Goal: Task Accomplishment & Management: Manage account settings

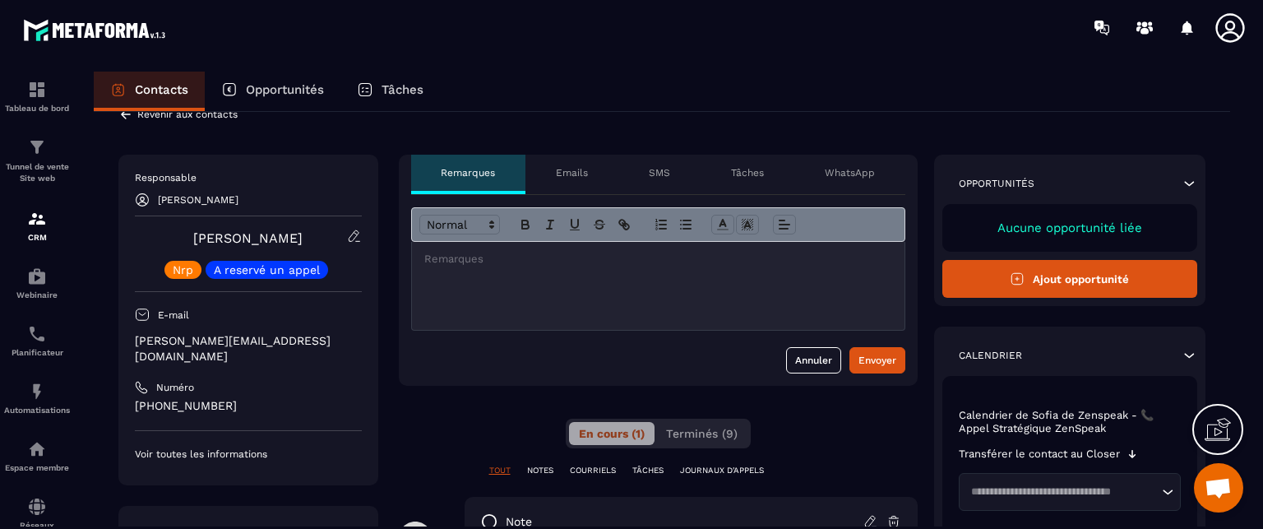
scroll to position [33, 0]
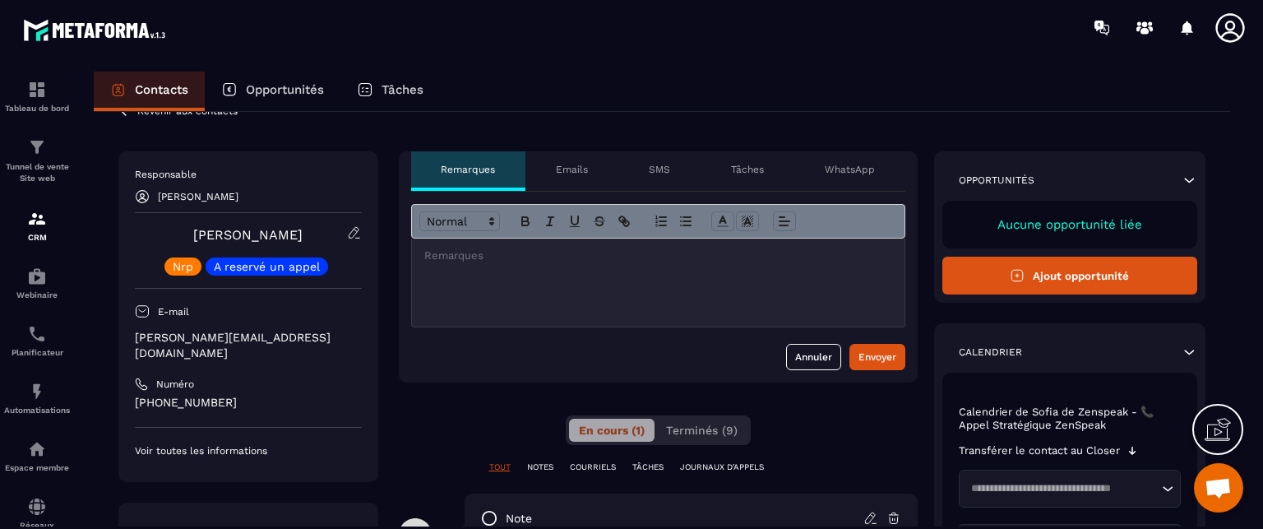
click at [407, 373] on div "Annuler Envoyer" at bounding box center [658, 287] width 519 height 191
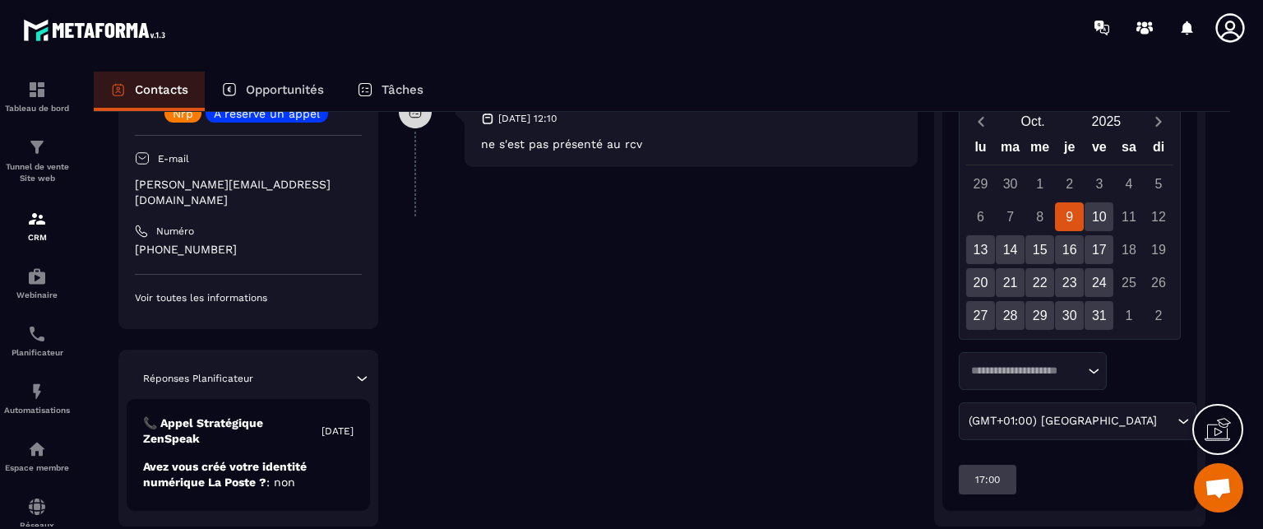
scroll to position [505, 0]
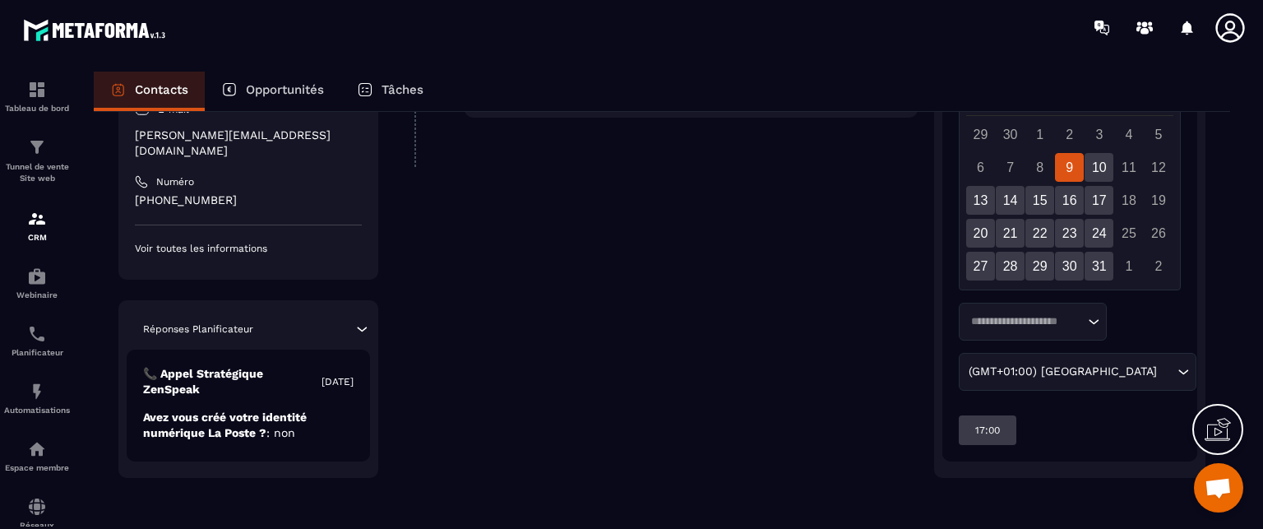
click at [359, 327] on icon at bounding box center [362, 329] width 16 height 16
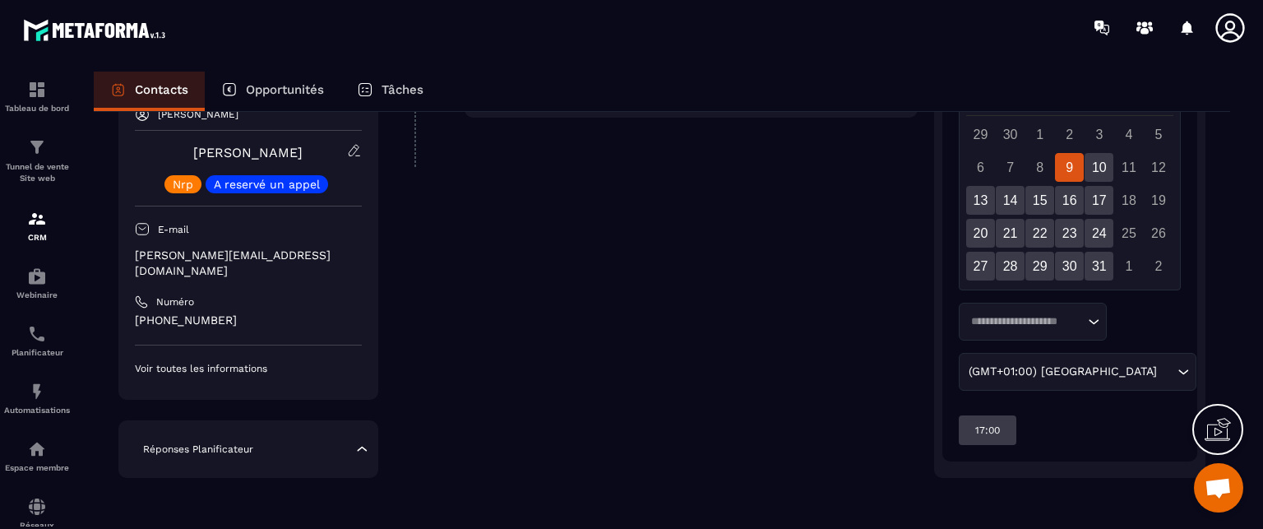
click at [365, 450] on icon at bounding box center [362, 449] width 16 height 16
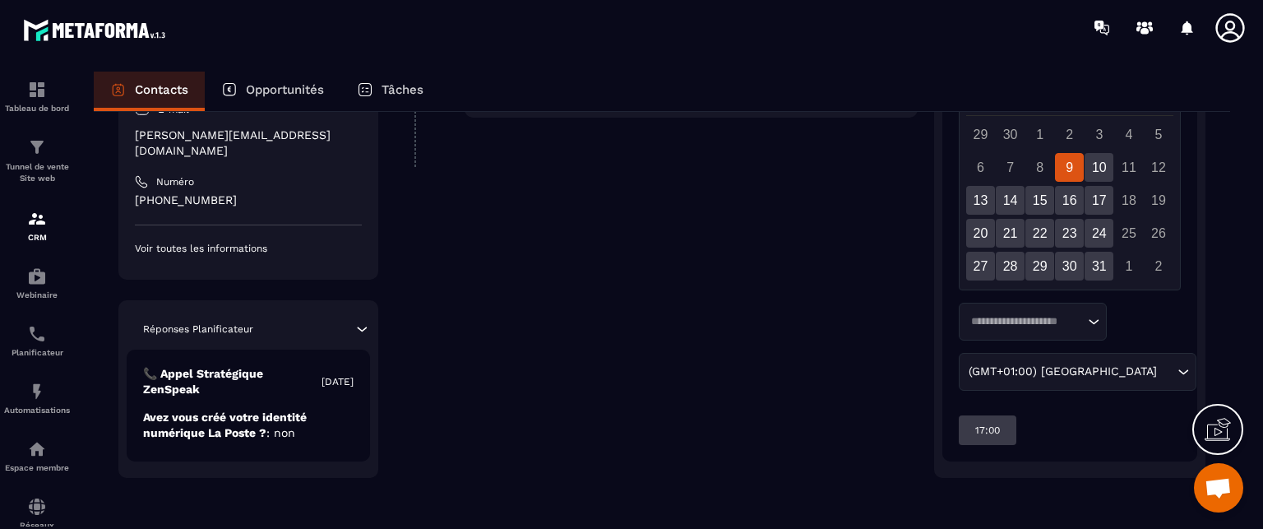
click at [484, 374] on div "**********" at bounding box center [658, 78] width 519 height 799
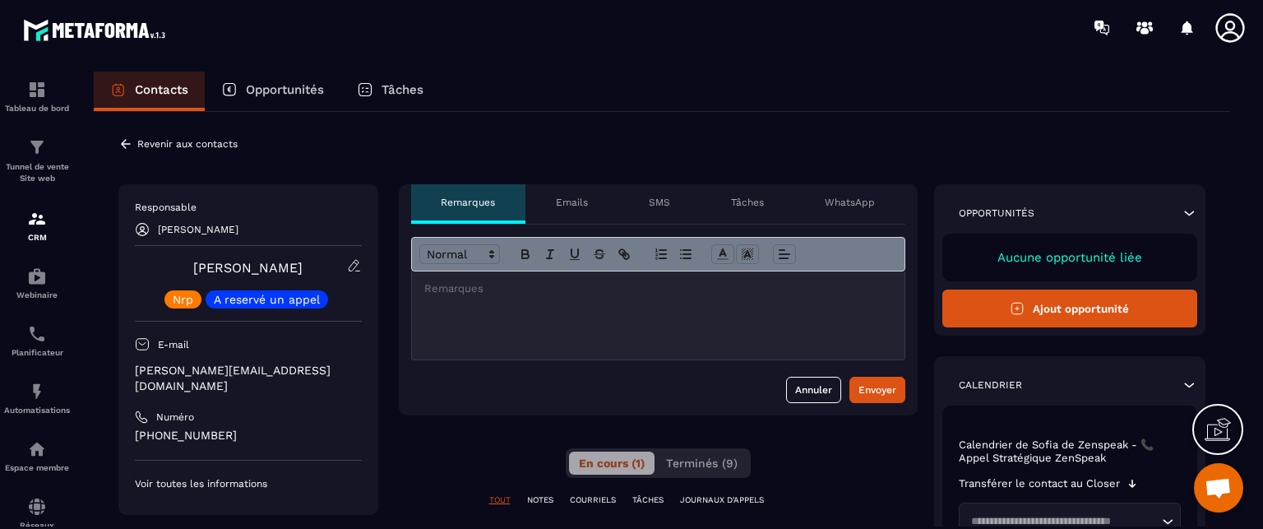
scroll to position [33, 0]
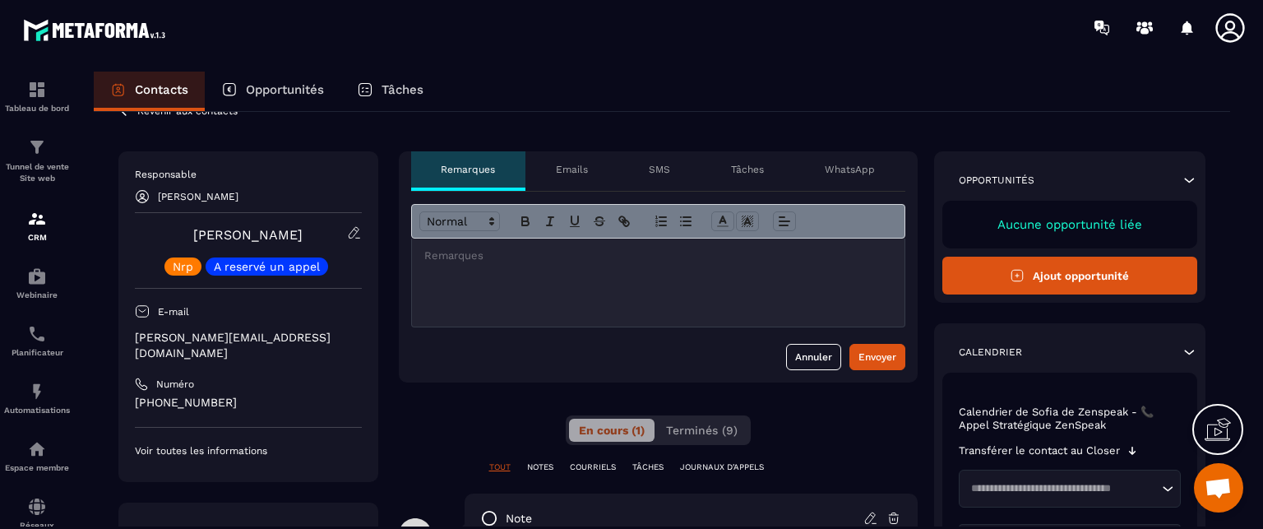
click at [126, 114] on icon at bounding box center [125, 111] width 15 height 15
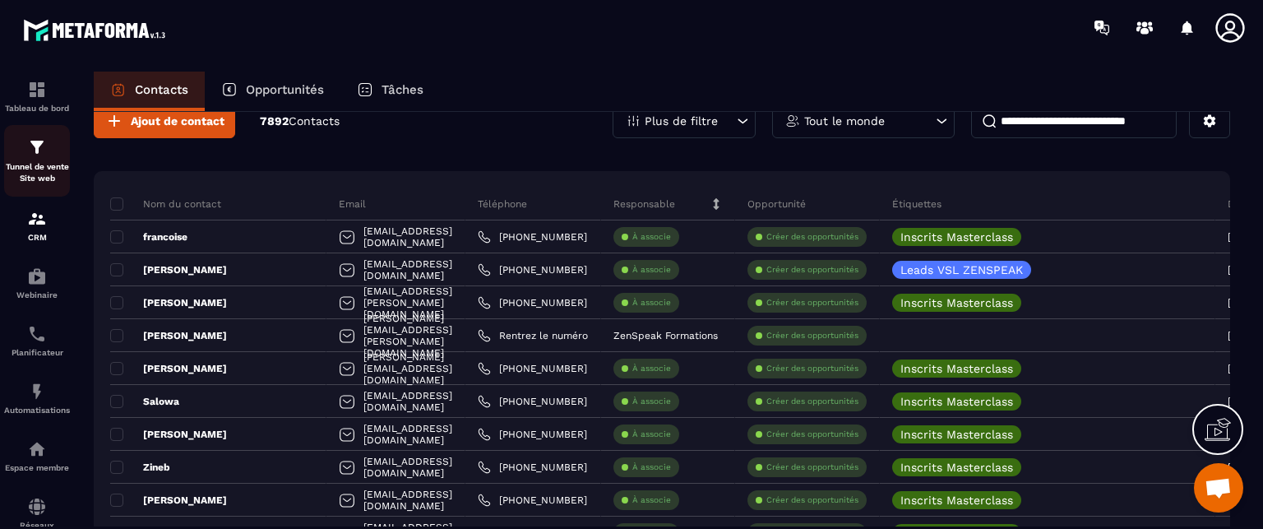
click at [36, 173] on p "Tunnel de vente Site web" at bounding box center [37, 172] width 66 height 23
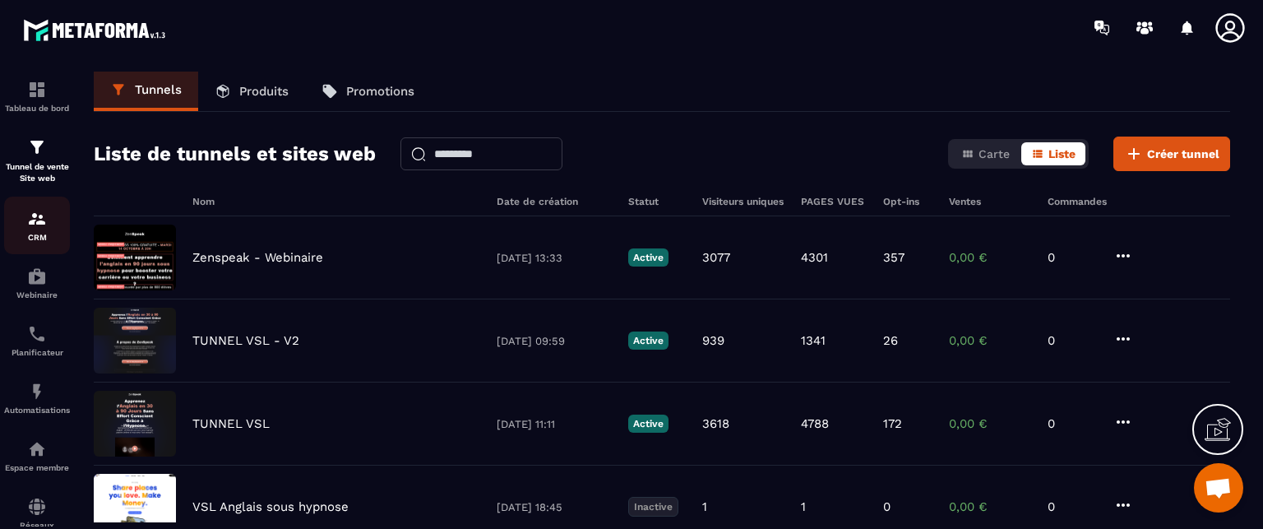
click at [35, 226] on img at bounding box center [37, 219] width 20 height 20
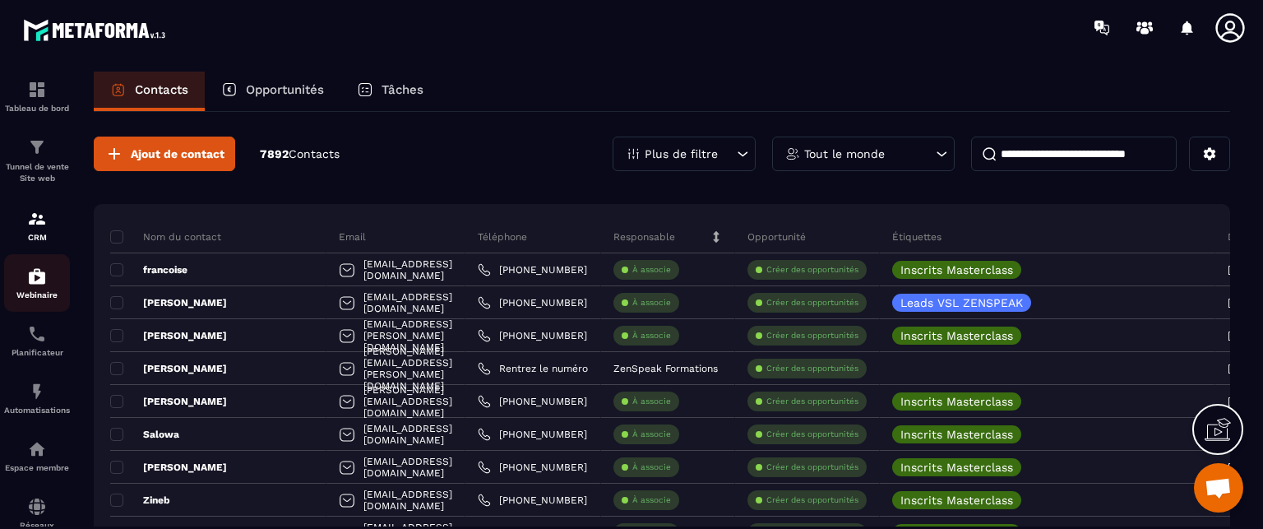
click at [36, 279] on img at bounding box center [37, 276] width 20 height 20
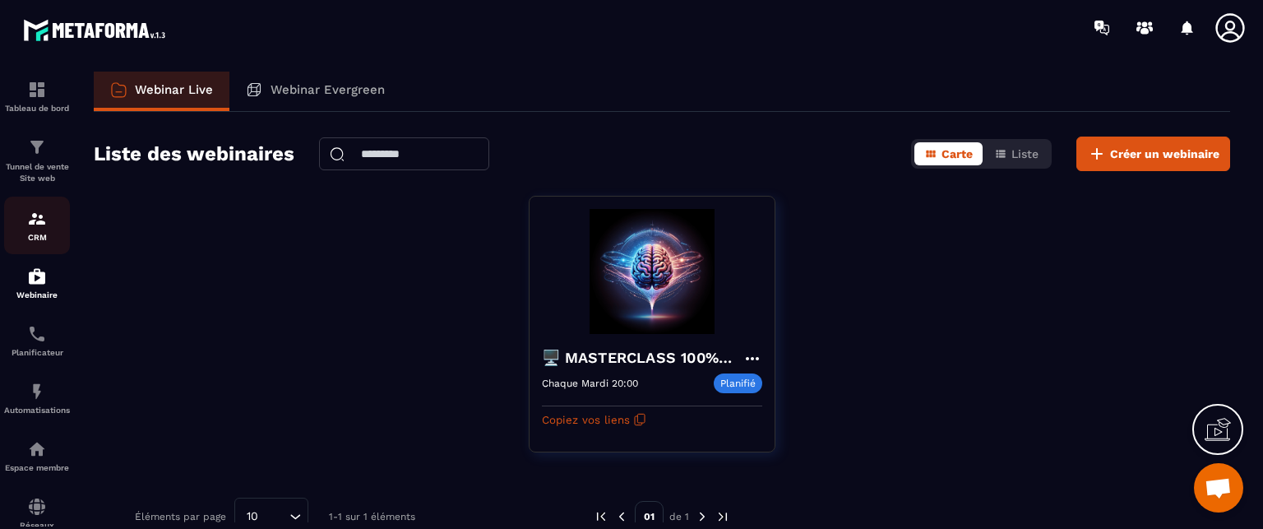
click at [42, 203] on link "CRM" at bounding box center [37, 226] width 66 height 58
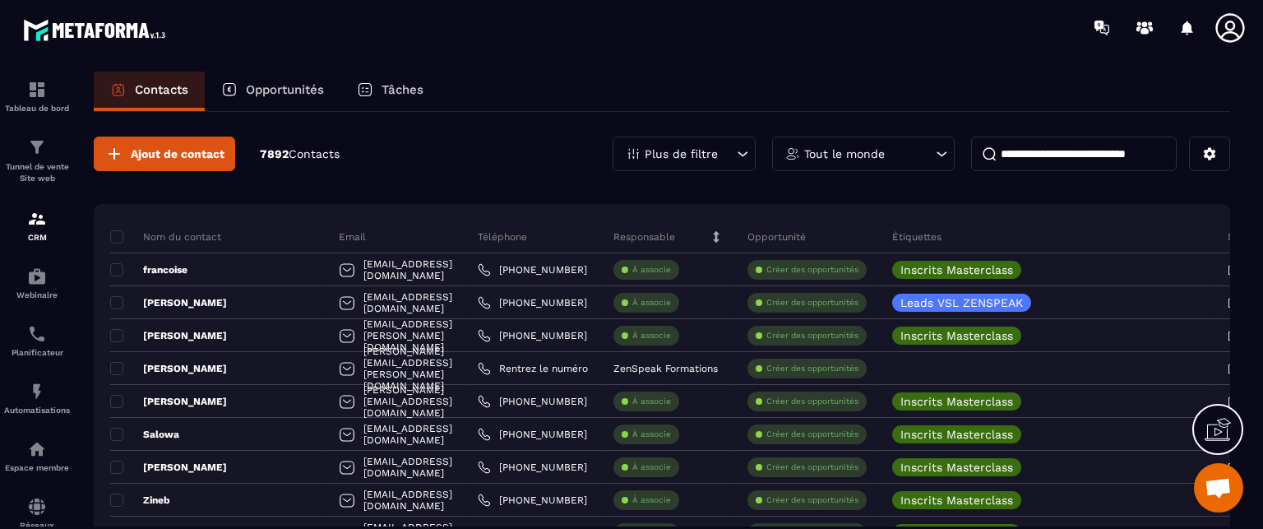
click at [39, 164] on p "Tunnel de vente Site web" at bounding box center [37, 172] width 66 height 23
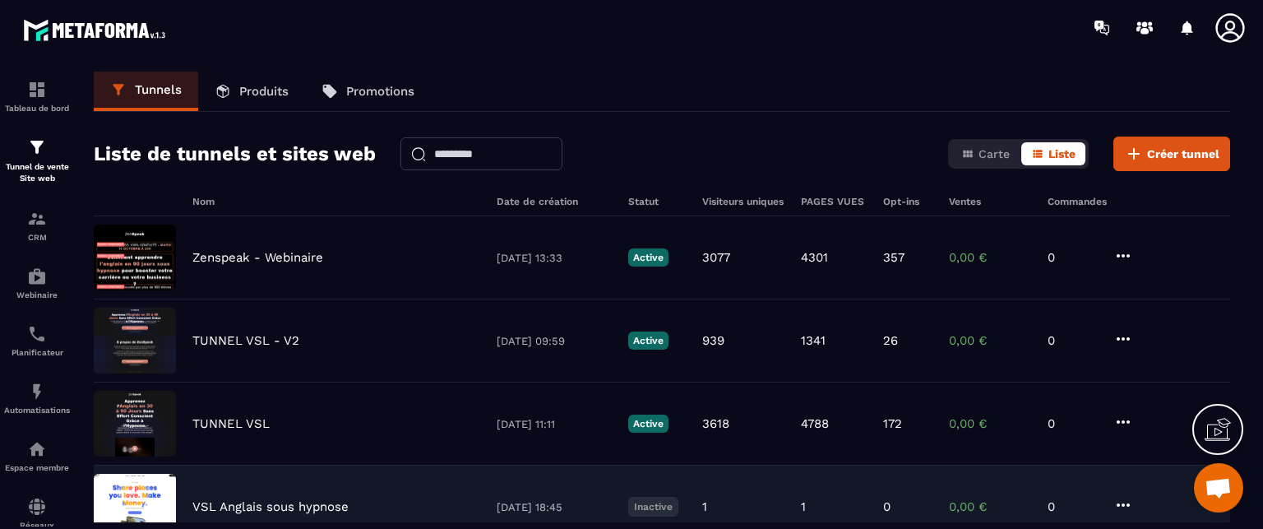
click at [295, 507] on p "VSL Anglais sous hypnose" at bounding box center [270, 506] width 156 height 15
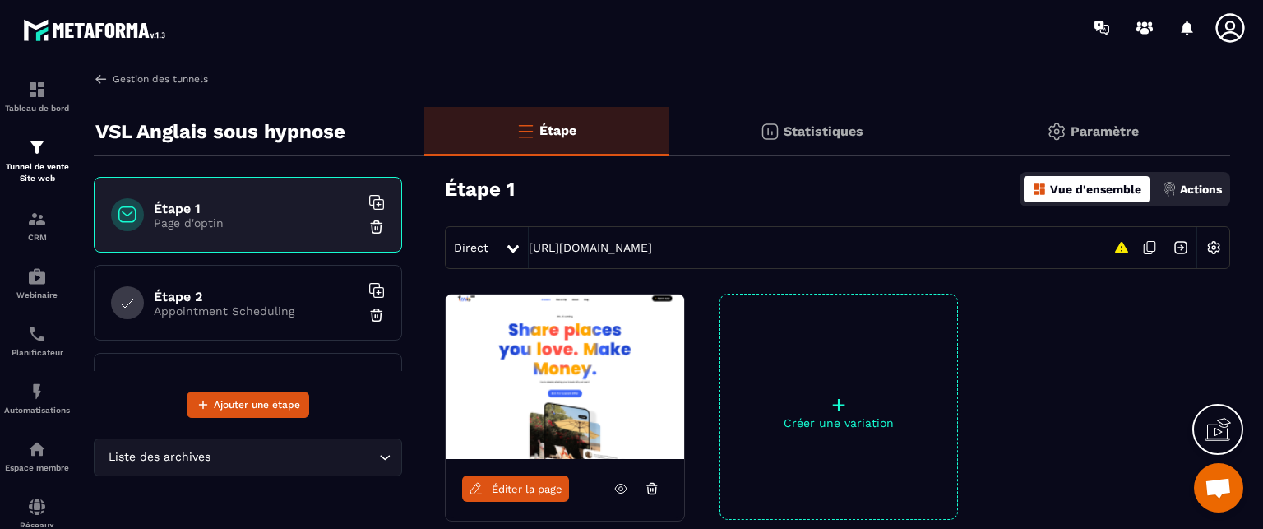
click at [187, 80] on link "Gestion des tunnels" at bounding box center [151, 79] width 114 height 15
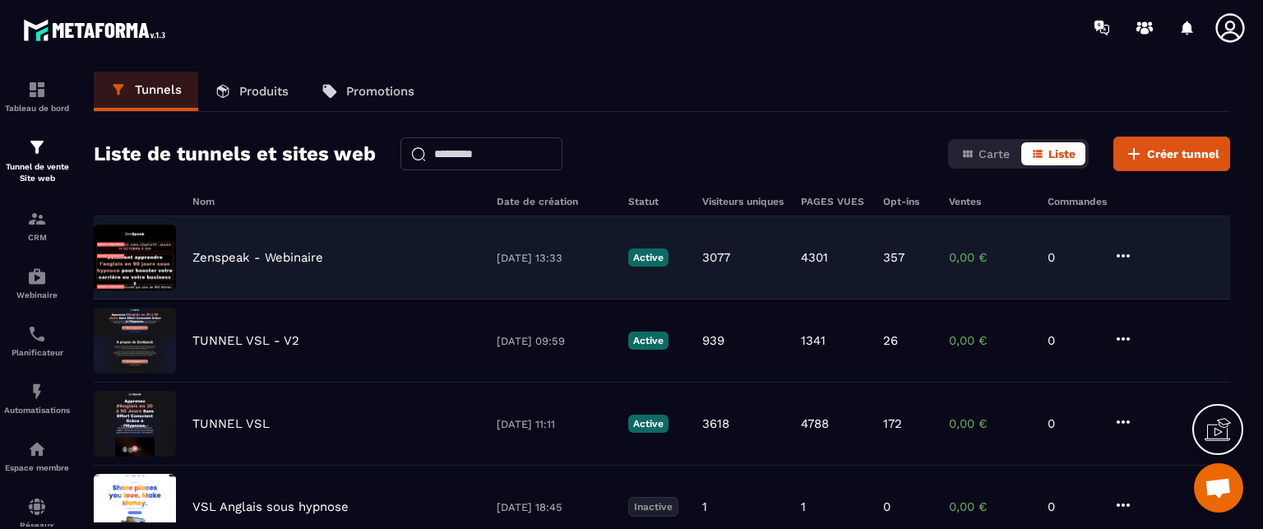
click at [247, 260] on p "Zenspeak - Webinaire" at bounding box center [257, 257] width 131 height 15
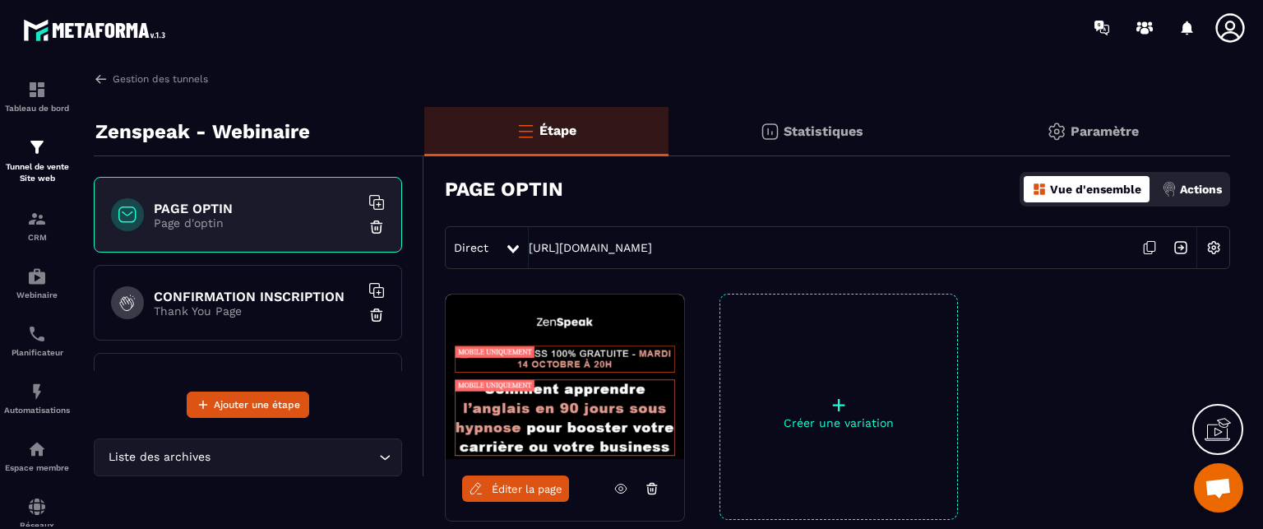
click at [1132, 136] on p "Paramètre" at bounding box center [1105, 131] width 68 height 16
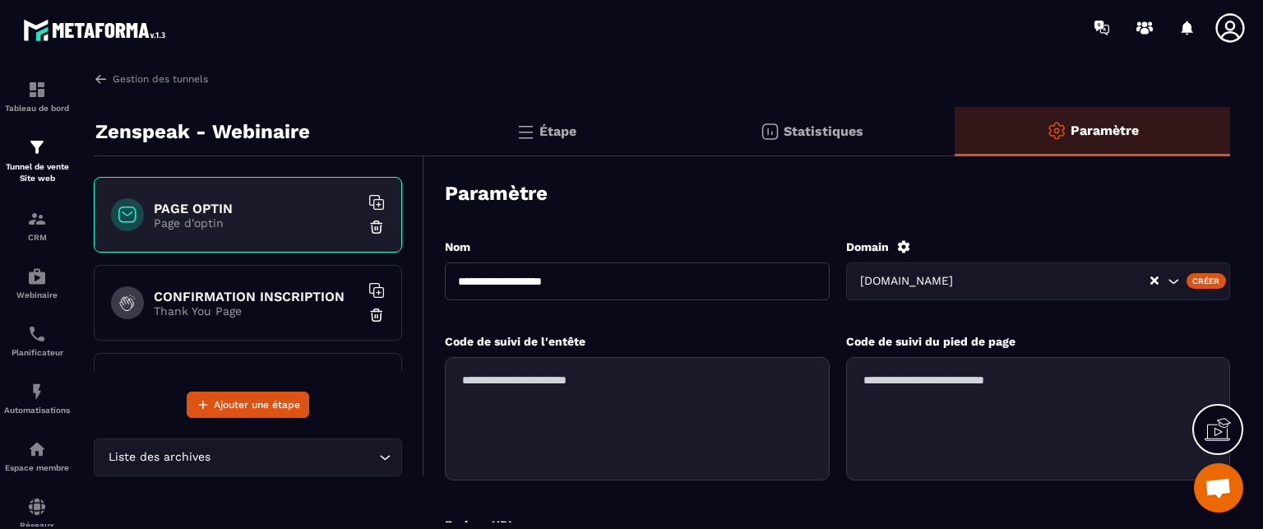
click at [908, 240] on icon at bounding box center [904, 246] width 15 height 15
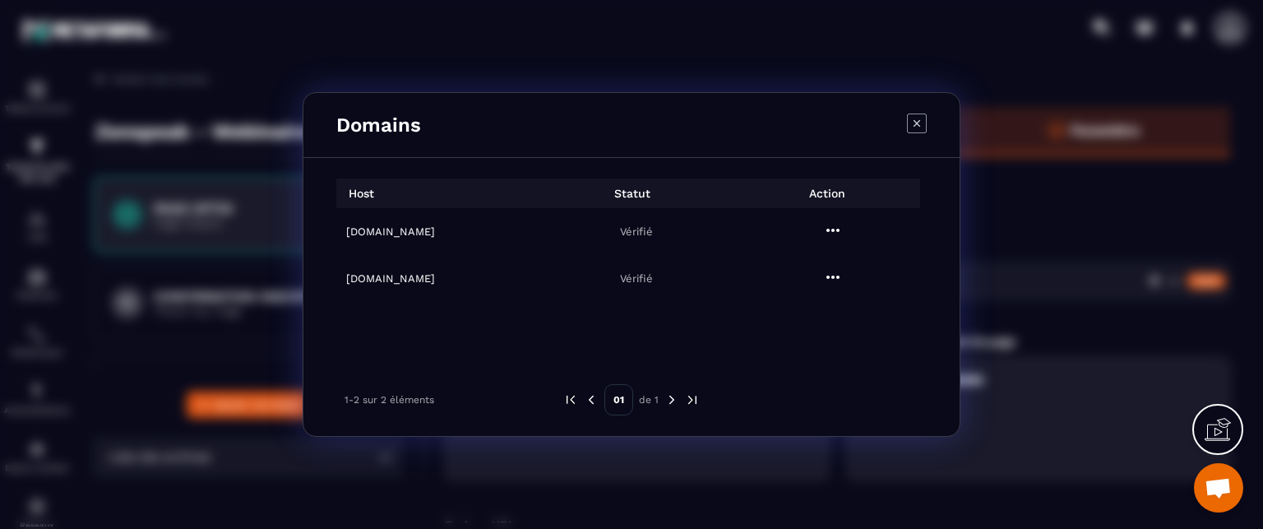
drag, startPoint x: 450, startPoint y: 231, endPoint x: 340, endPoint y: 241, distance: 110.7
click at [340, 241] on td "[DOMAIN_NAME]" at bounding box center [434, 231] width 197 height 47
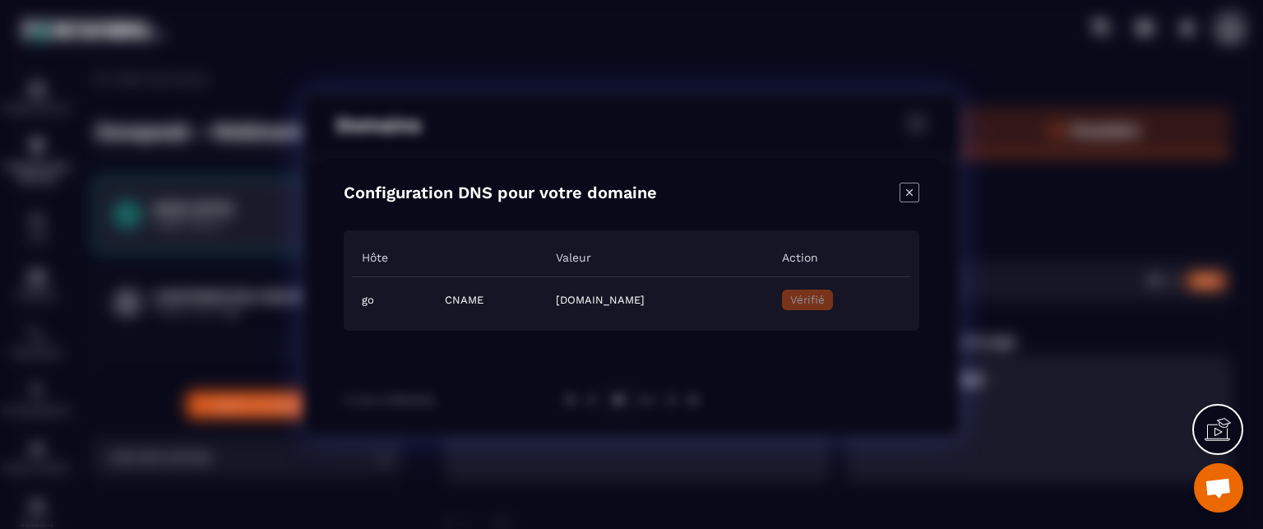
click at [912, 190] on icon "Close modal" at bounding box center [910, 193] width 20 height 20
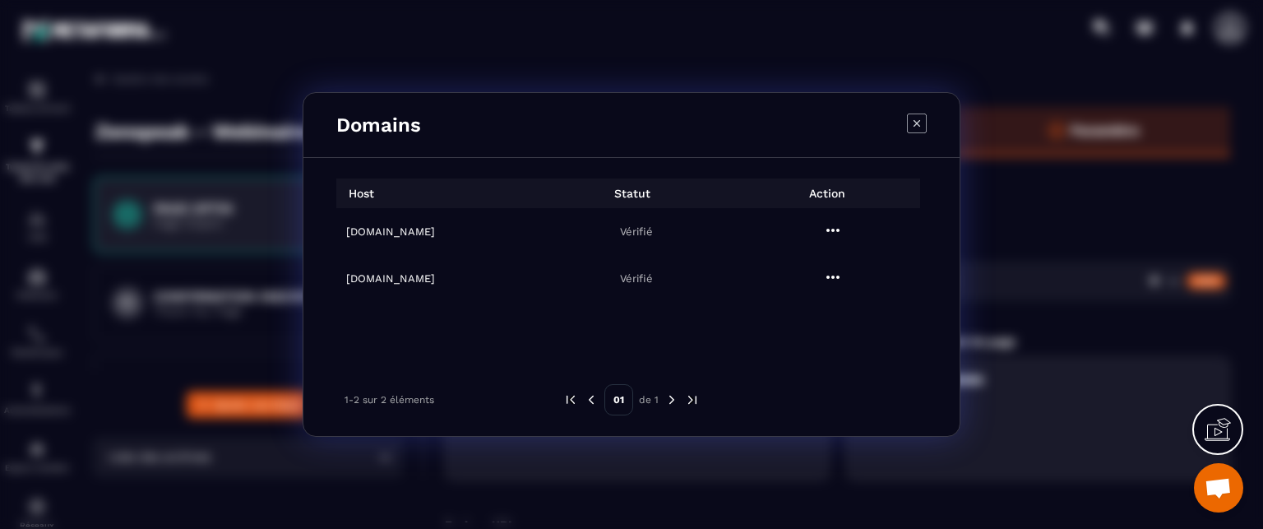
click at [920, 120] on icon "Modal window" at bounding box center [917, 124] width 20 height 20
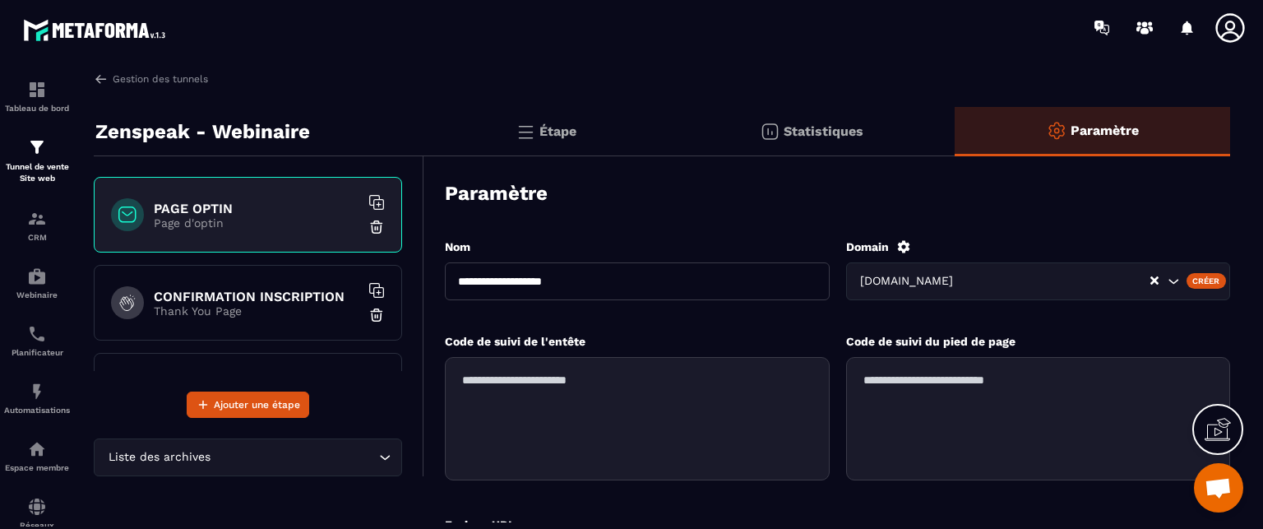
click at [578, 132] on div "Étape" at bounding box center [546, 131] width 244 height 49
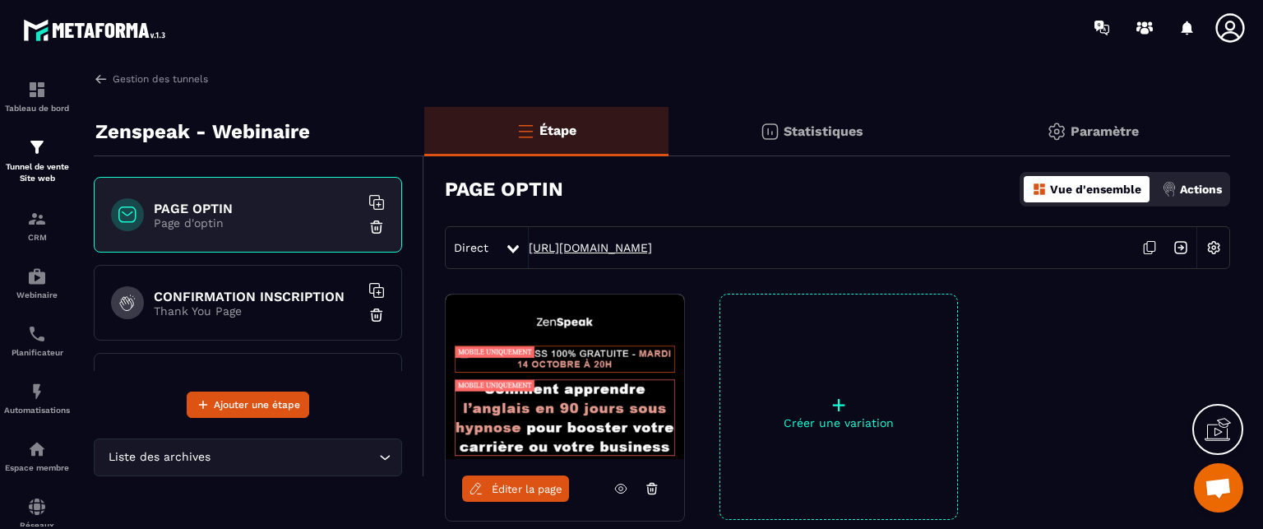
click at [616, 247] on link "[URL][DOMAIN_NAME]" at bounding box center [590, 247] width 123 height 13
click at [1211, 253] on img at bounding box center [1213, 247] width 31 height 31
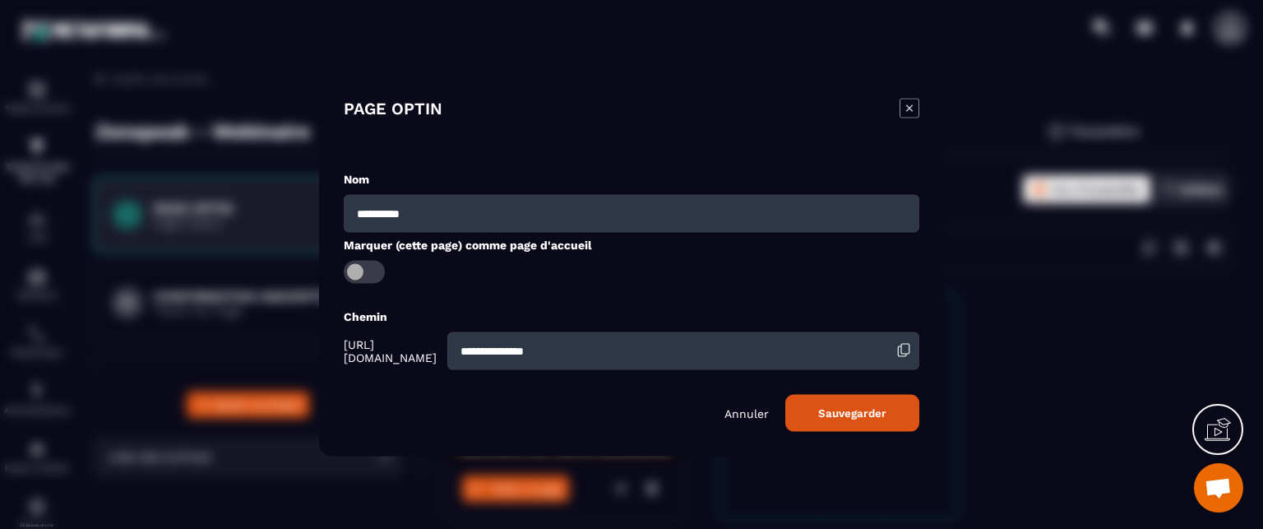
drag, startPoint x: 461, startPoint y: 350, endPoint x: 388, endPoint y: 351, distance: 73.2
click at [388, 351] on span "[URL][DOMAIN_NAME]" at bounding box center [394, 350] width 100 height 26
click at [902, 107] on icon "Modal window" at bounding box center [910, 108] width 20 height 20
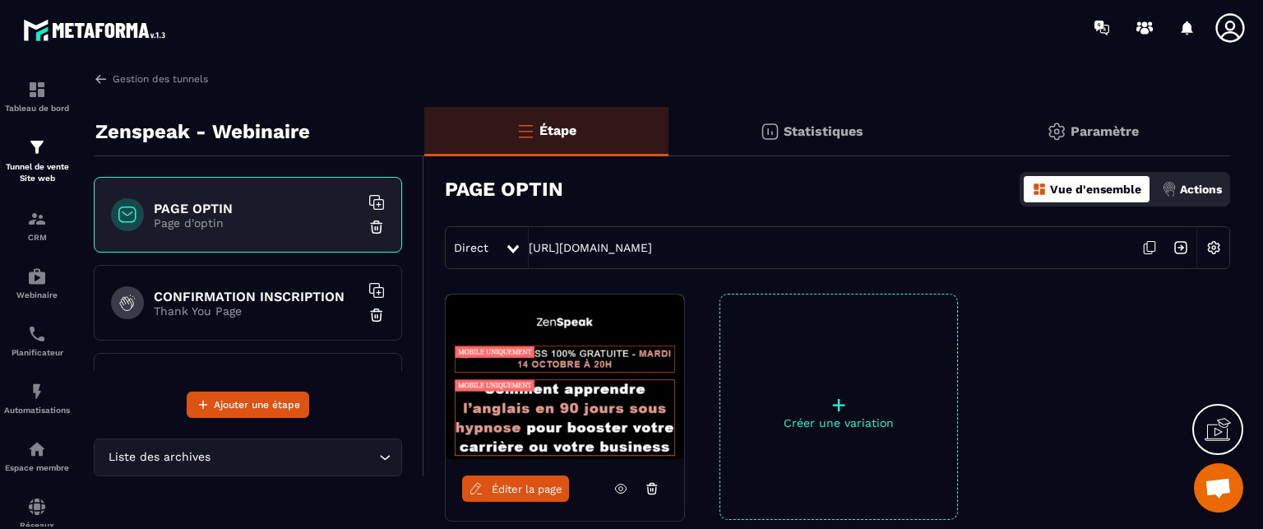
click at [799, 84] on div "Gestion des tunnels" at bounding box center [662, 79] width 1137 height 15
click at [181, 72] on link "Gestion des tunnels" at bounding box center [151, 79] width 114 height 15
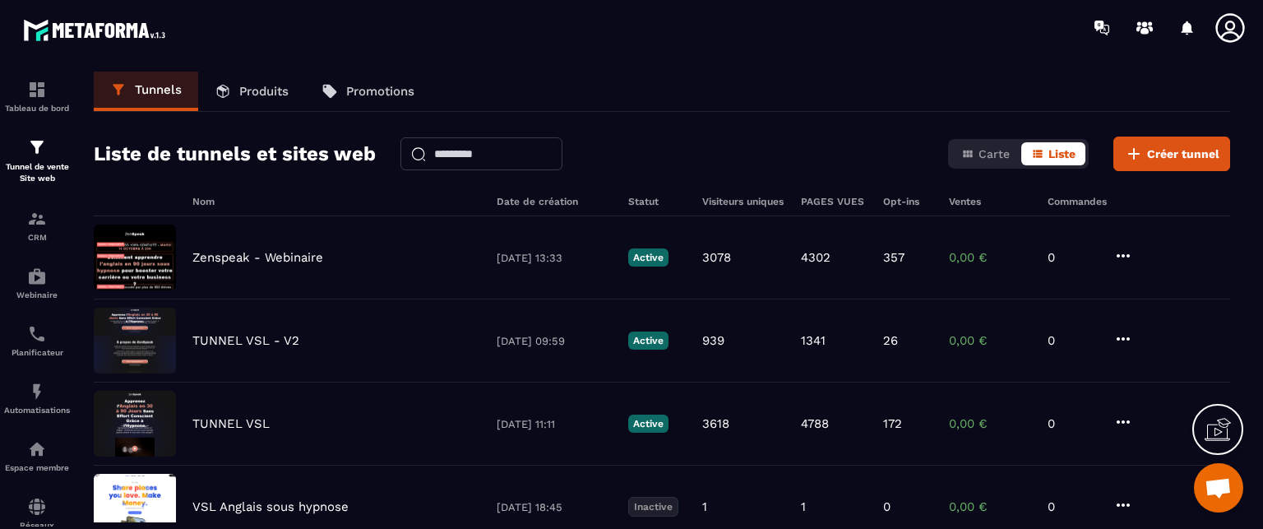
click at [1229, 34] on icon at bounding box center [1230, 28] width 33 height 33
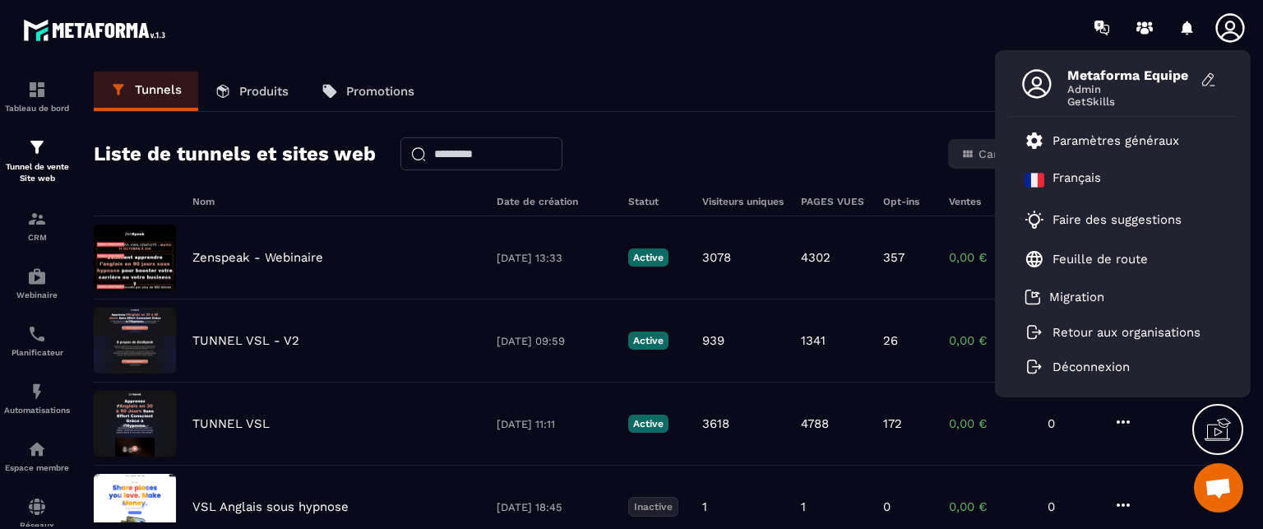
click at [735, 127] on div "Tunnels Produits Promotions Liste de tunnels et sites web Carte Liste Créer tun…" at bounding box center [662, 297] width 1170 height 451
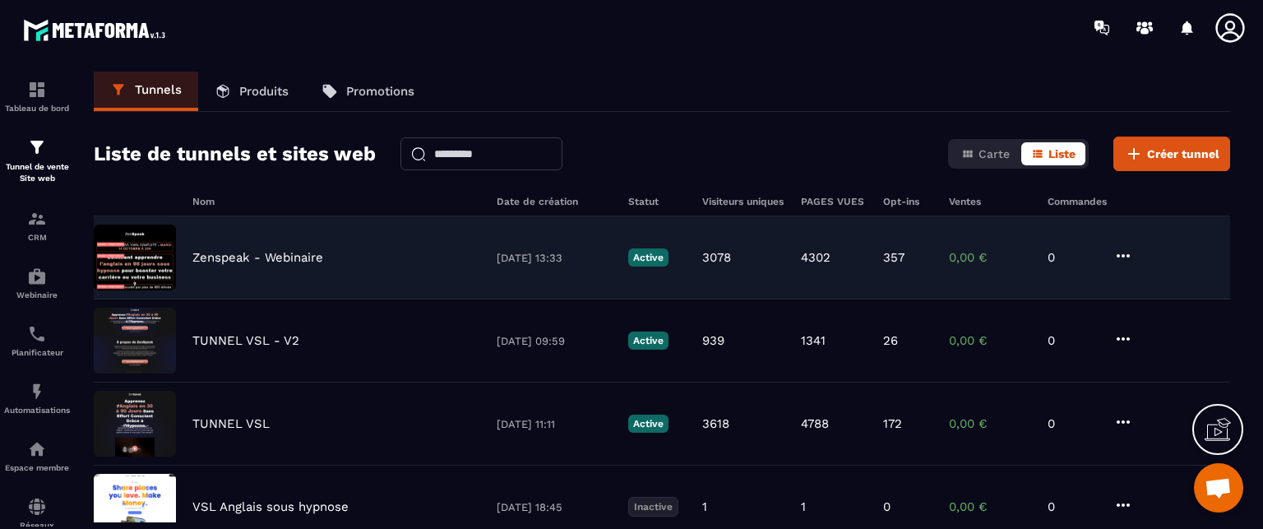
click at [243, 256] on p "Zenspeak - Webinaire" at bounding box center [257, 257] width 131 height 15
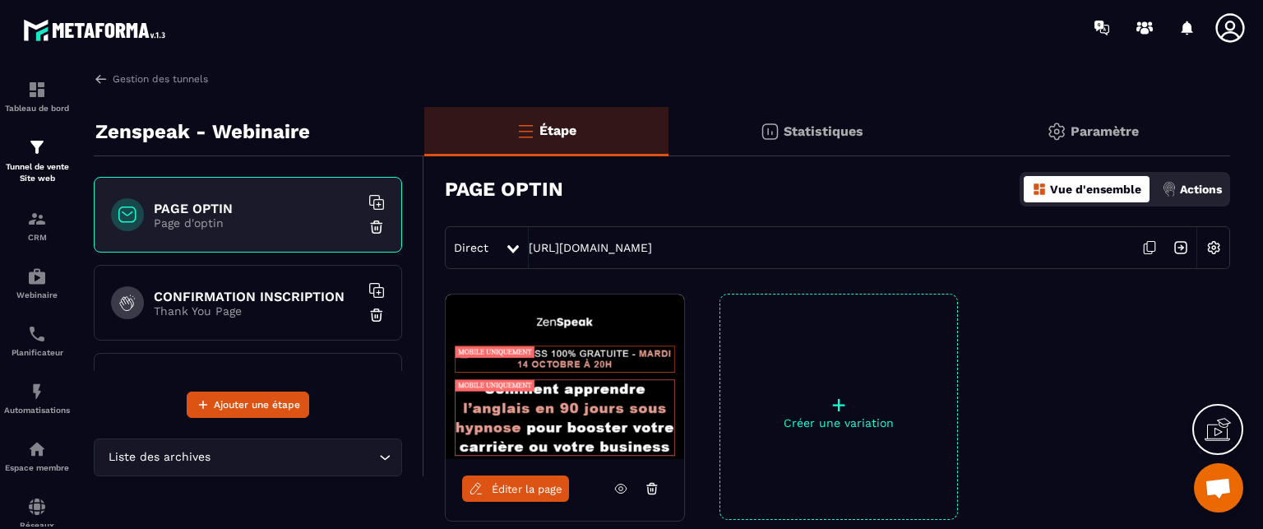
click at [820, 208] on div "PAGE OPTIN Vue d'ensemble Actions" at bounding box center [837, 189] width 785 height 58
click at [1135, 131] on p "Paramètre" at bounding box center [1105, 131] width 68 height 16
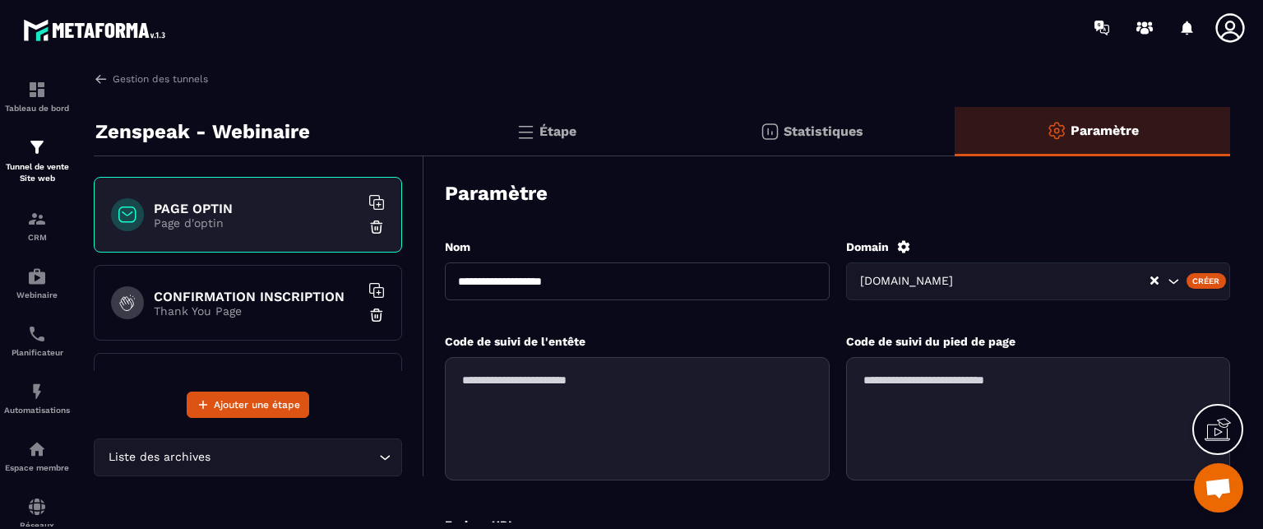
click at [899, 243] on icon at bounding box center [903, 246] width 12 height 12
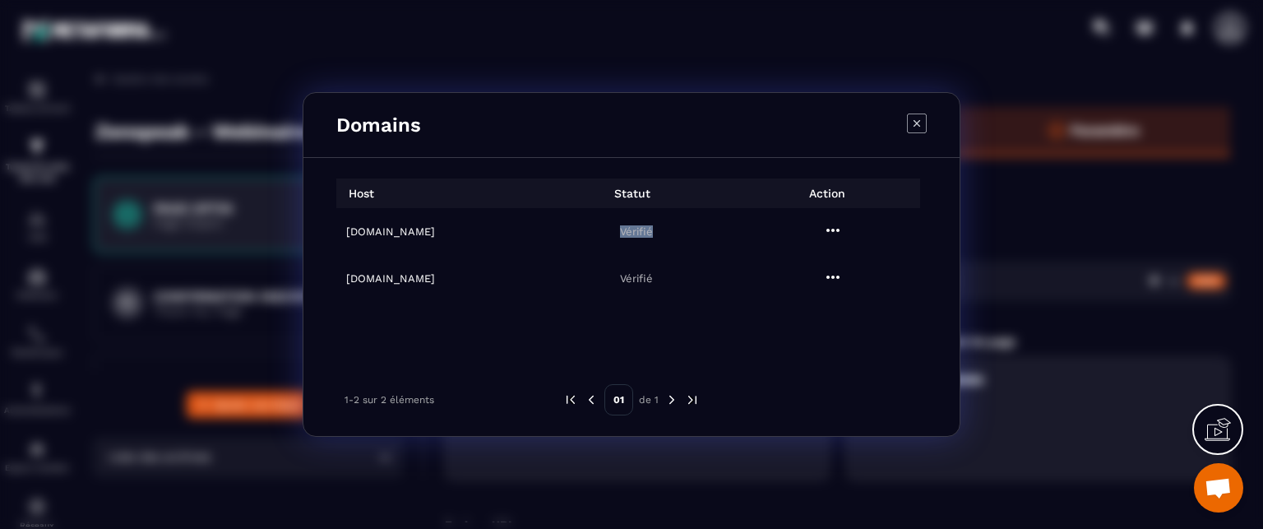
drag, startPoint x: 605, startPoint y: 229, endPoint x: 688, endPoint y: 239, distance: 83.8
click at [688, 239] on td "Vérifié" at bounding box center [631, 231] width 197 height 47
click at [917, 123] on icon "Modal window" at bounding box center [917, 124] width 20 height 20
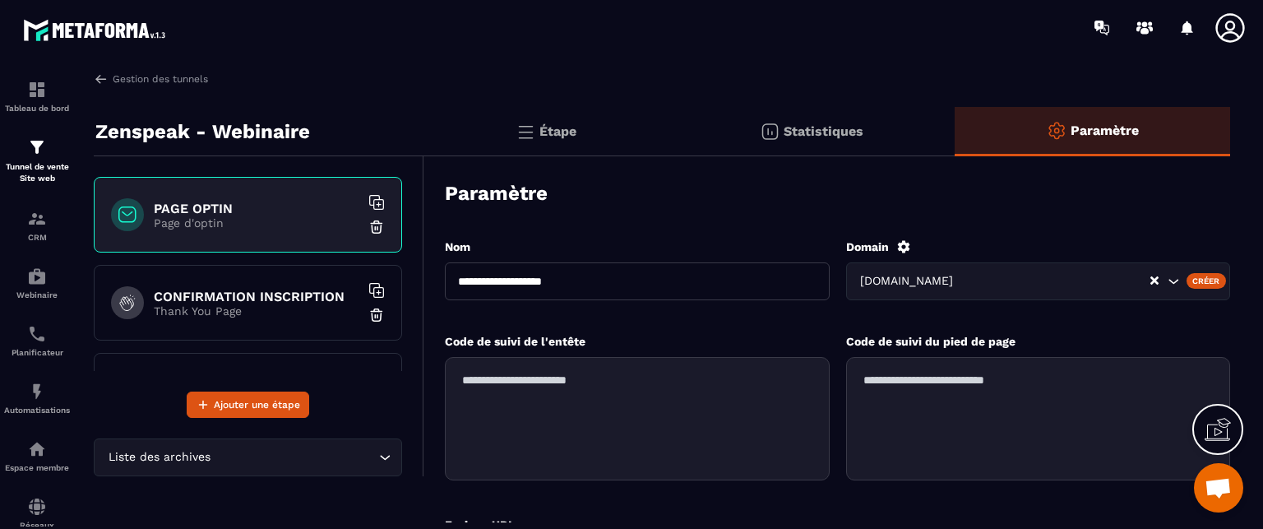
click at [1229, 35] on icon at bounding box center [1230, 28] width 33 height 33
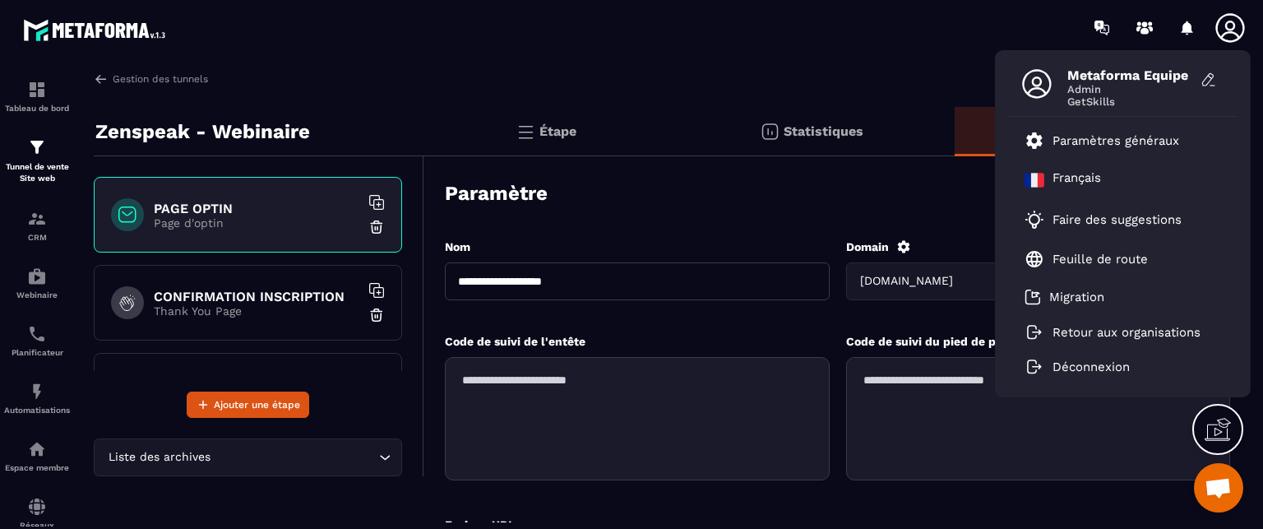
click at [704, 25] on div "Metaforma Equipe Admin GetSkills Paramètres généraux Français Faire des suggest…" at bounding box center [728, 27] width 1070 height 55
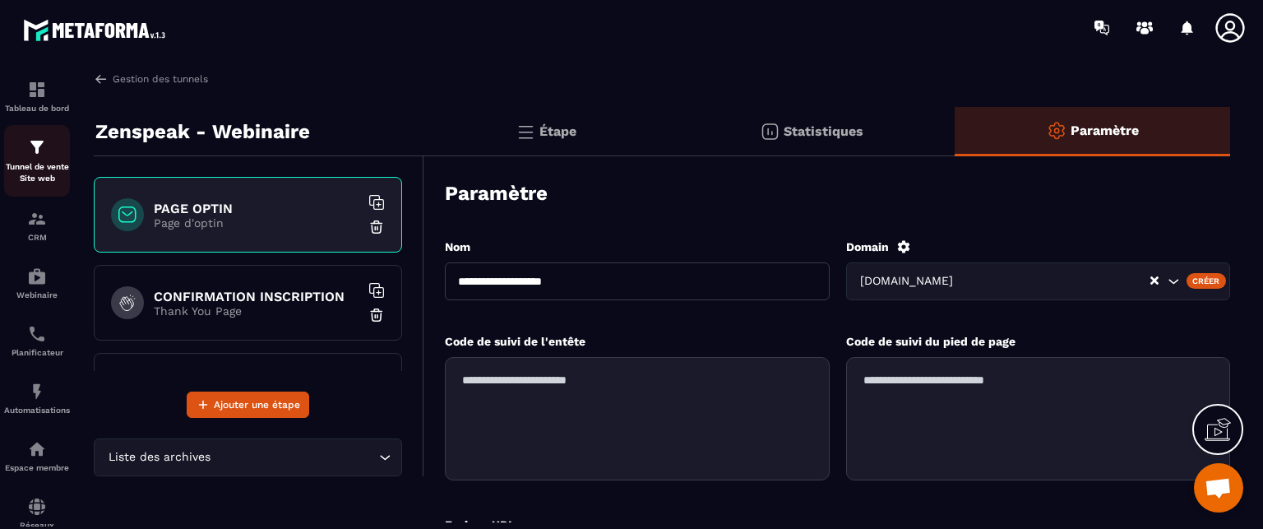
click at [45, 163] on p "Tunnel de vente Site web" at bounding box center [37, 172] width 66 height 23
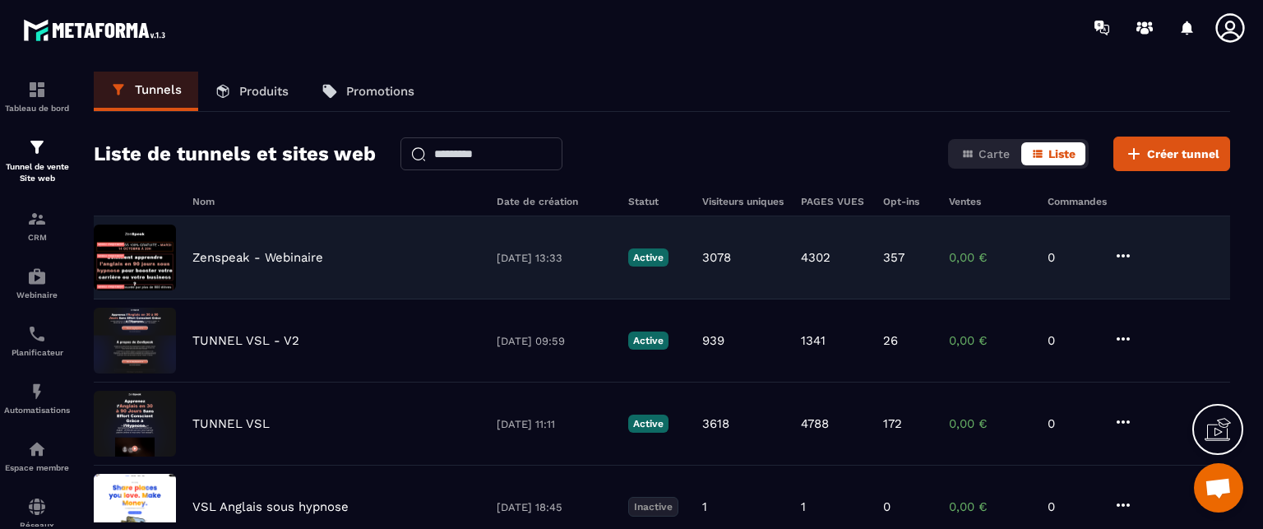
click at [249, 261] on p "Zenspeak - Webinaire" at bounding box center [257, 257] width 131 height 15
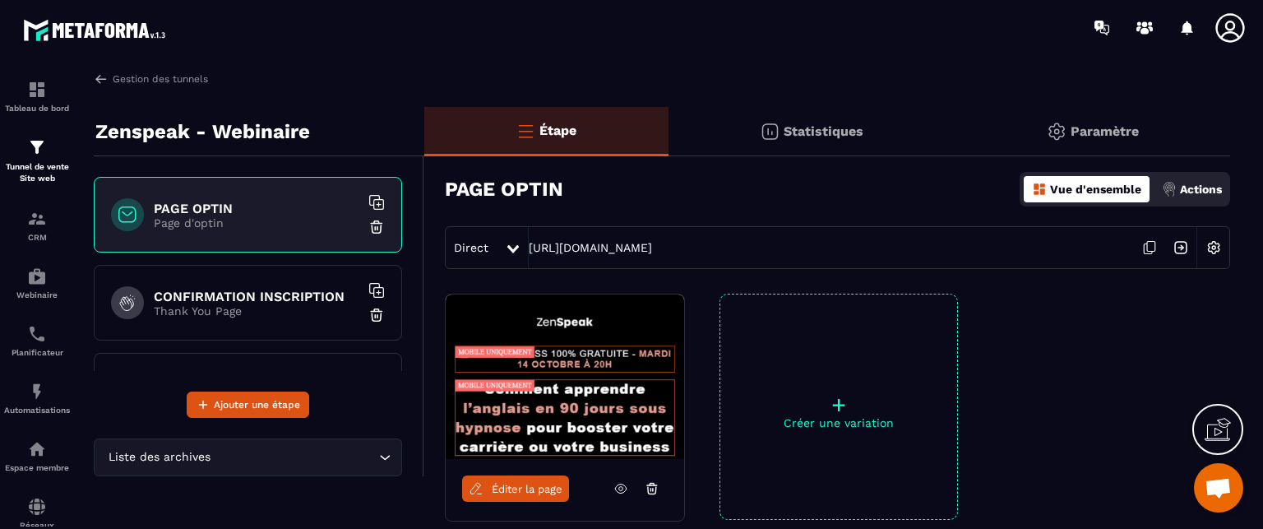
click at [1073, 129] on p "Paramètre" at bounding box center [1105, 131] width 68 height 16
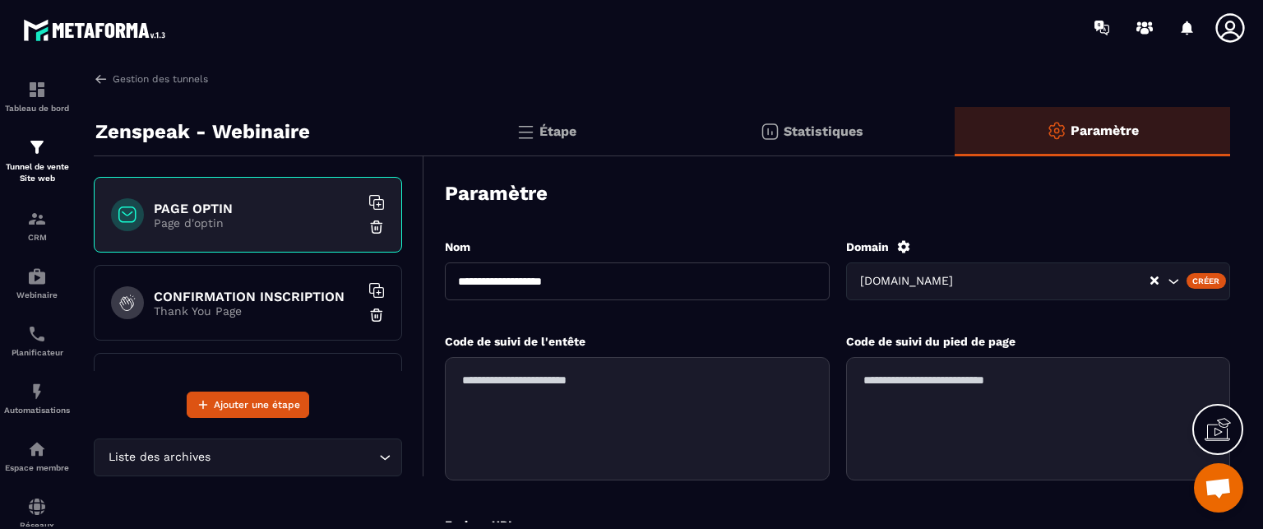
click at [1200, 279] on div "Créer" at bounding box center [1207, 280] width 40 height 15
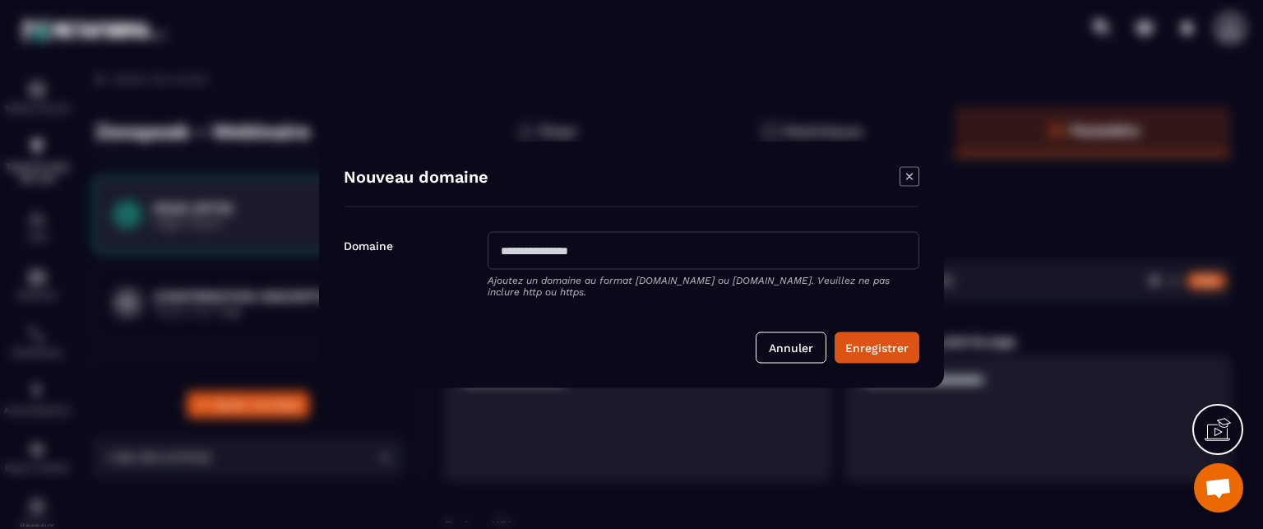
click at [584, 255] on input "Modal window" at bounding box center [704, 250] width 432 height 38
type input "**********"
click at [880, 352] on button "Enregistrer" at bounding box center [877, 346] width 85 height 31
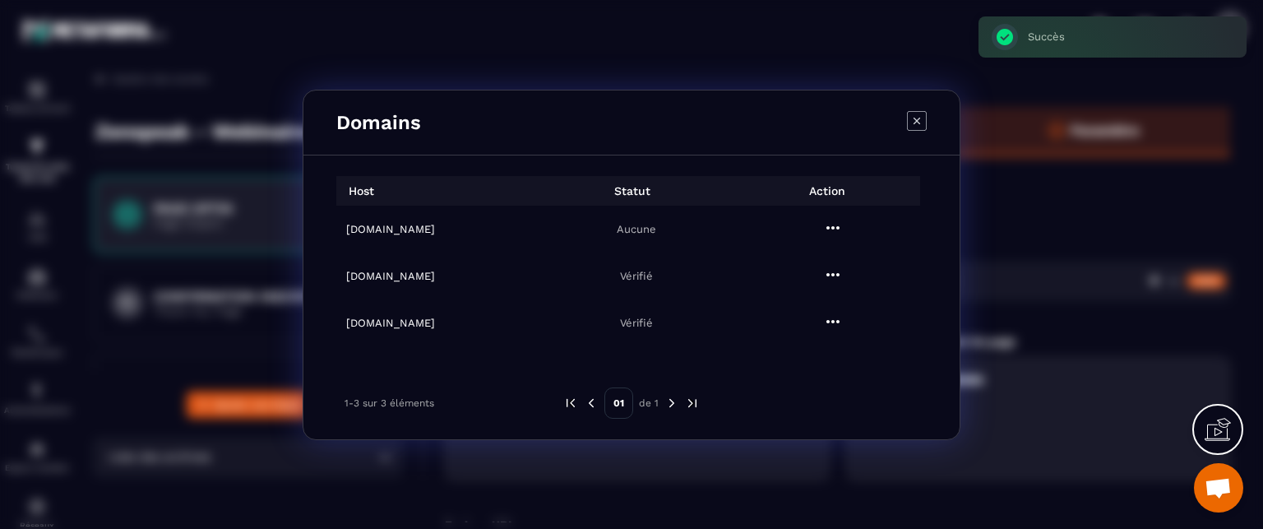
click at [387, 226] on h6 "[DOMAIN_NAME]" at bounding box center [439, 229] width 187 height 12
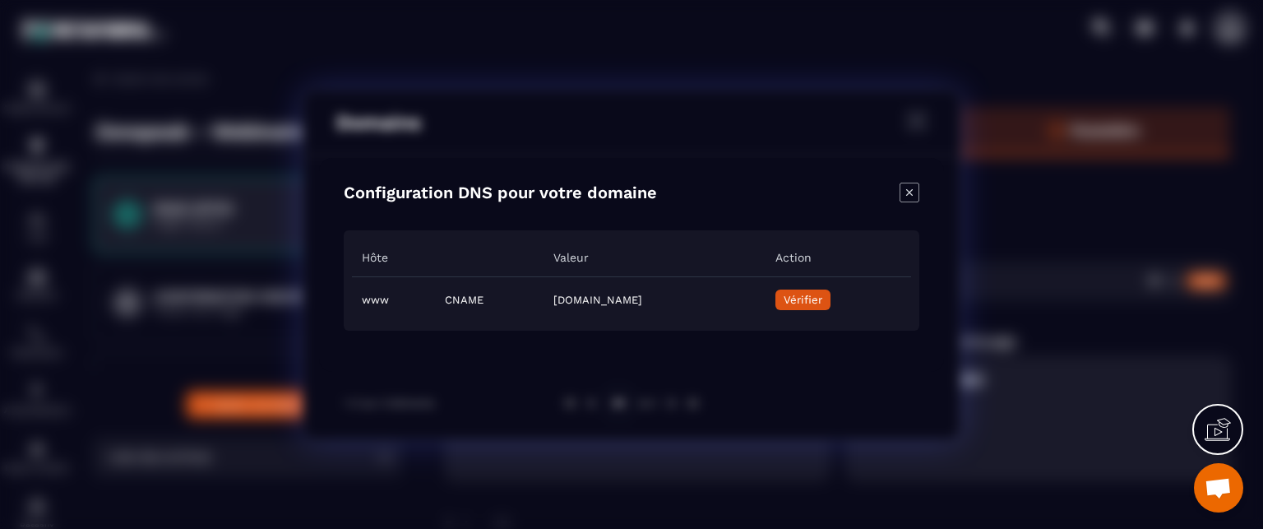
drag, startPoint x: 465, startPoint y: 299, endPoint x: 773, endPoint y: 302, distance: 308.4
click at [765, 302] on td "[DOMAIN_NAME]" at bounding box center [654, 299] width 221 height 46
drag, startPoint x: 449, startPoint y: 192, endPoint x: 510, endPoint y: 192, distance: 60.9
click at [510, 192] on h4 "Configuration DNS pour votre domaine" at bounding box center [500, 194] width 313 height 23
drag, startPoint x: 404, startPoint y: 302, endPoint x: 444, endPoint y: 299, distance: 40.4
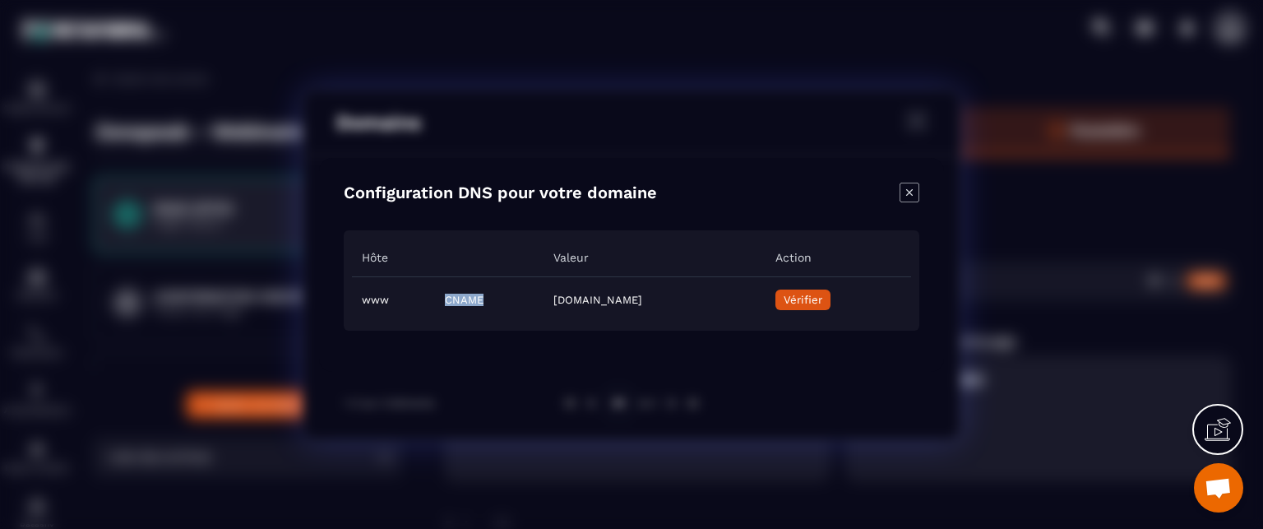
click at [444, 299] on td "CNAME" at bounding box center [489, 299] width 109 height 46
drag, startPoint x: 356, startPoint y: 299, endPoint x: 387, endPoint y: 299, distance: 30.4
click at [387, 299] on td "www" at bounding box center [393, 299] width 83 height 46
drag, startPoint x: 466, startPoint y: 299, endPoint x: 803, endPoint y: 303, distance: 337.3
click at [765, 303] on td "[DOMAIN_NAME]" at bounding box center [654, 299] width 221 height 46
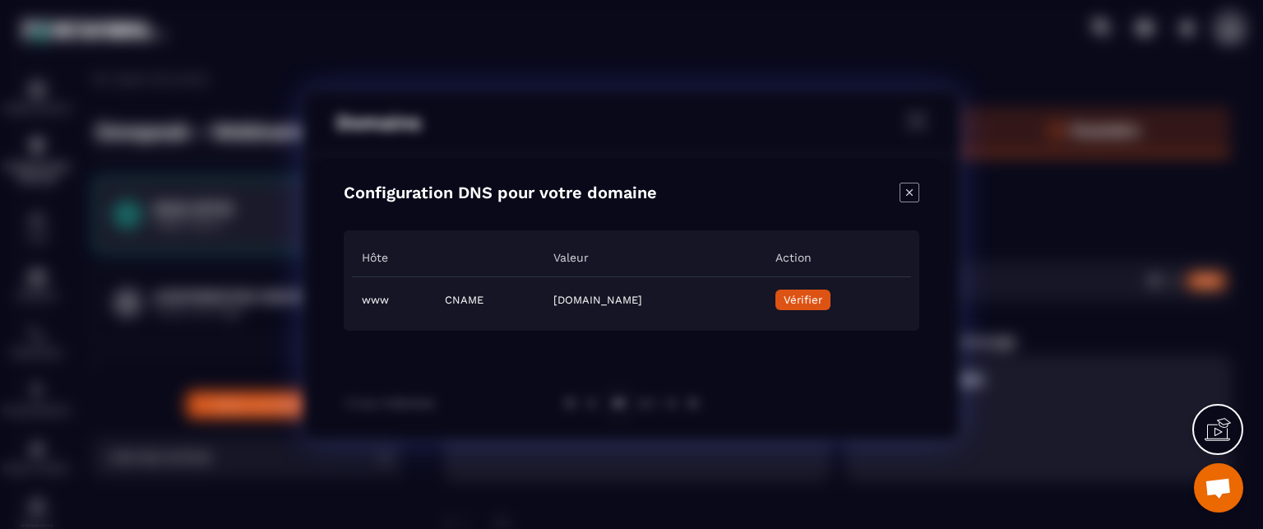
click at [909, 187] on icon "Close modal" at bounding box center [910, 193] width 20 height 20
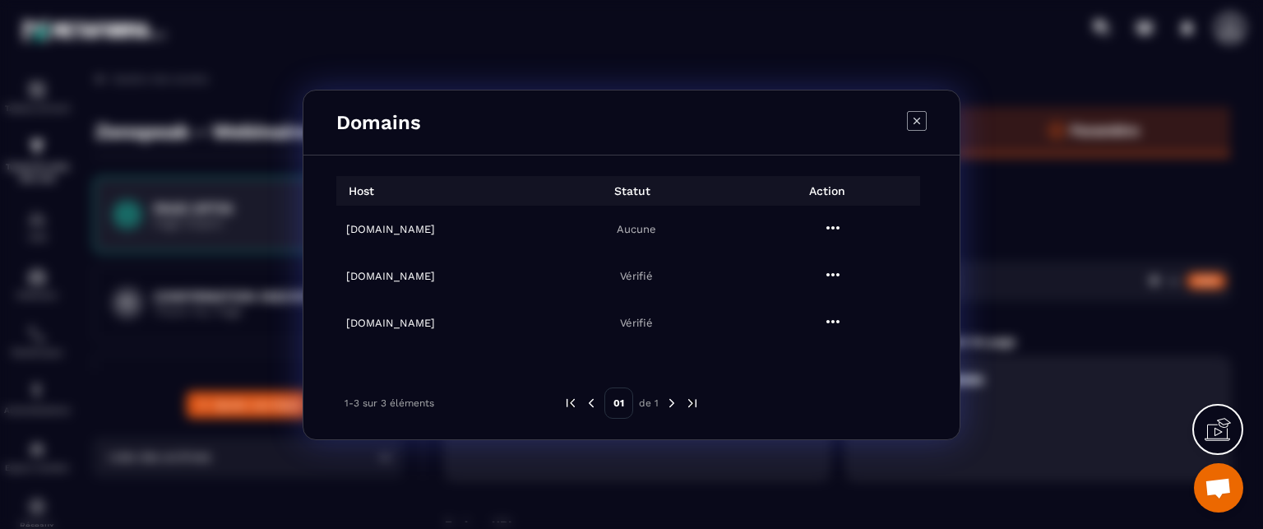
click at [827, 220] on icon "Modal window" at bounding box center [833, 228] width 20 height 20
click at [825, 300] on span "Supprimer" at bounding box center [844, 298] width 53 height 16
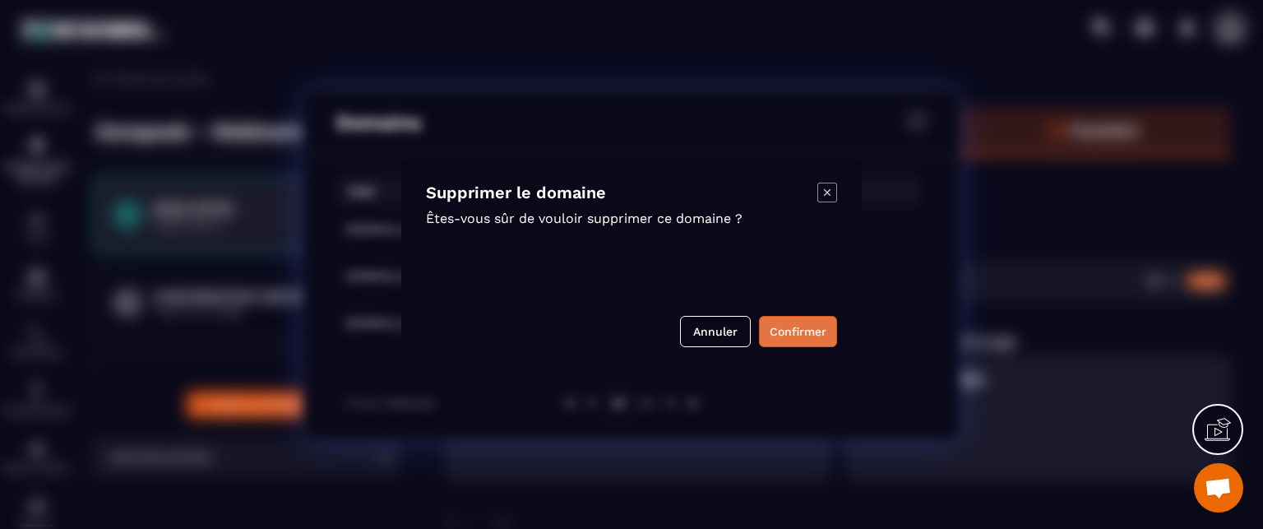
click at [785, 327] on button "Confirmer" at bounding box center [798, 331] width 78 height 31
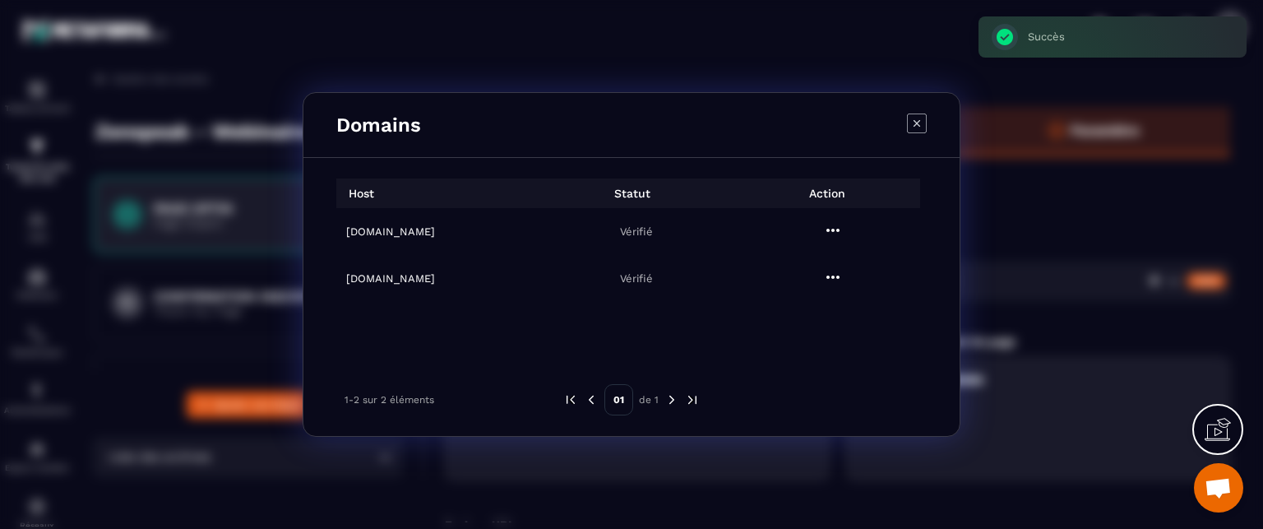
click at [915, 127] on icon "Modal window" at bounding box center [917, 124] width 20 height 20
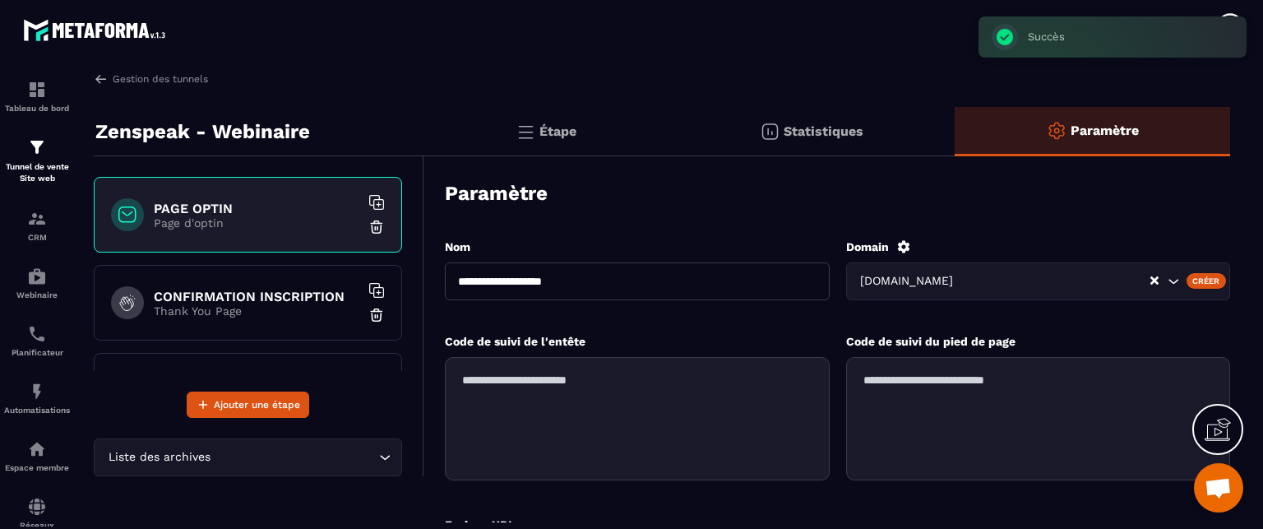
click at [830, 133] on p "Statistiques" at bounding box center [824, 131] width 80 height 16
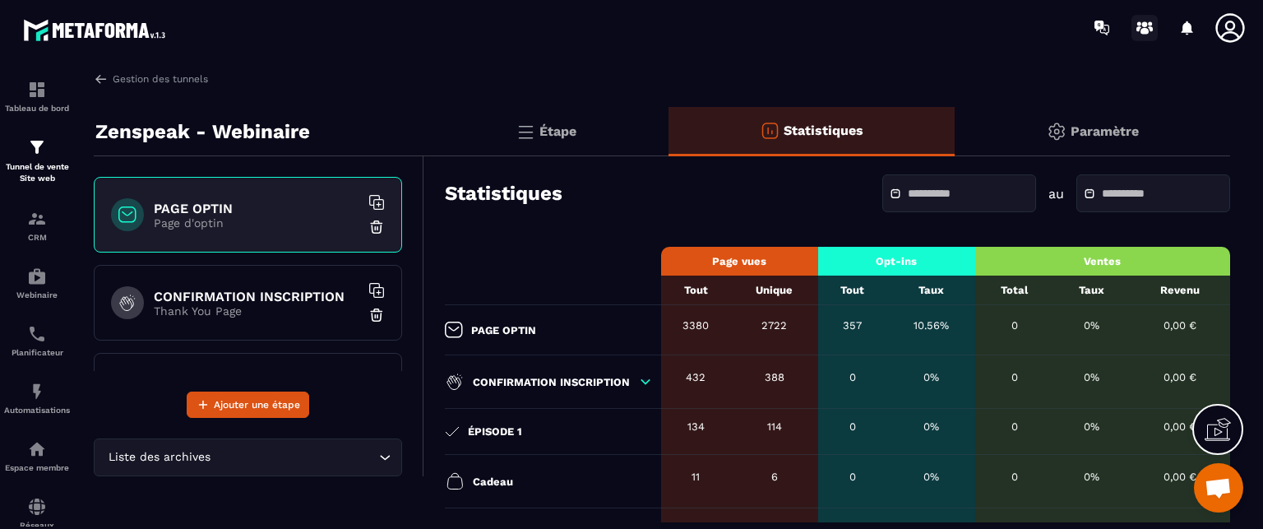
click at [1143, 30] on icon at bounding box center [1145, 31] width 8 height 7
click at [29, 239] on p "CRM" at bounding box center [37, 237] width 66 height 9
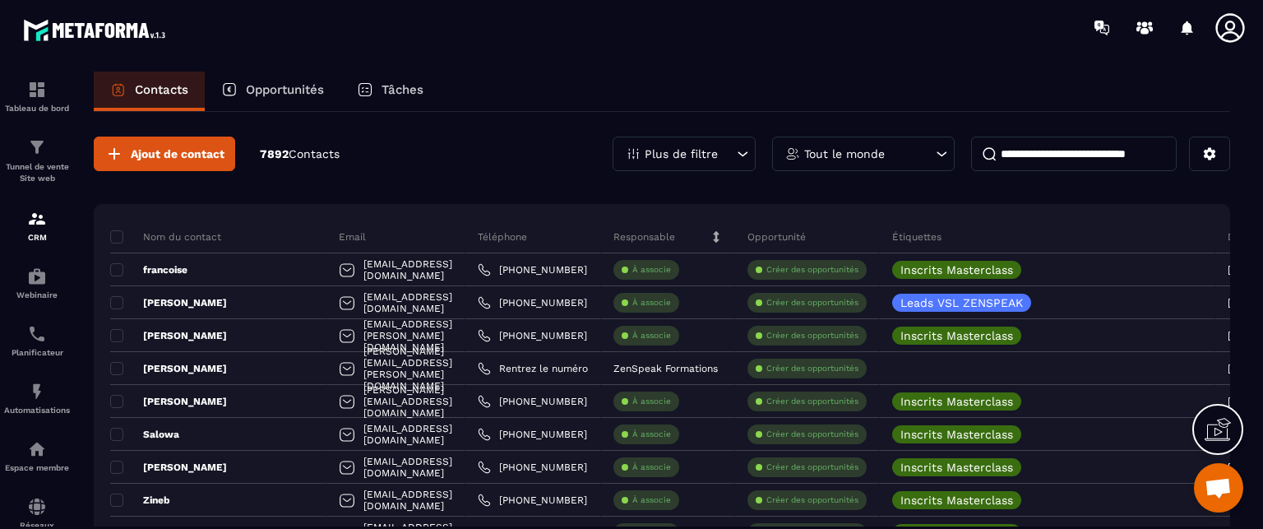
click at [0, 0] on img at bounding box center [0, 0] width 0 height 0
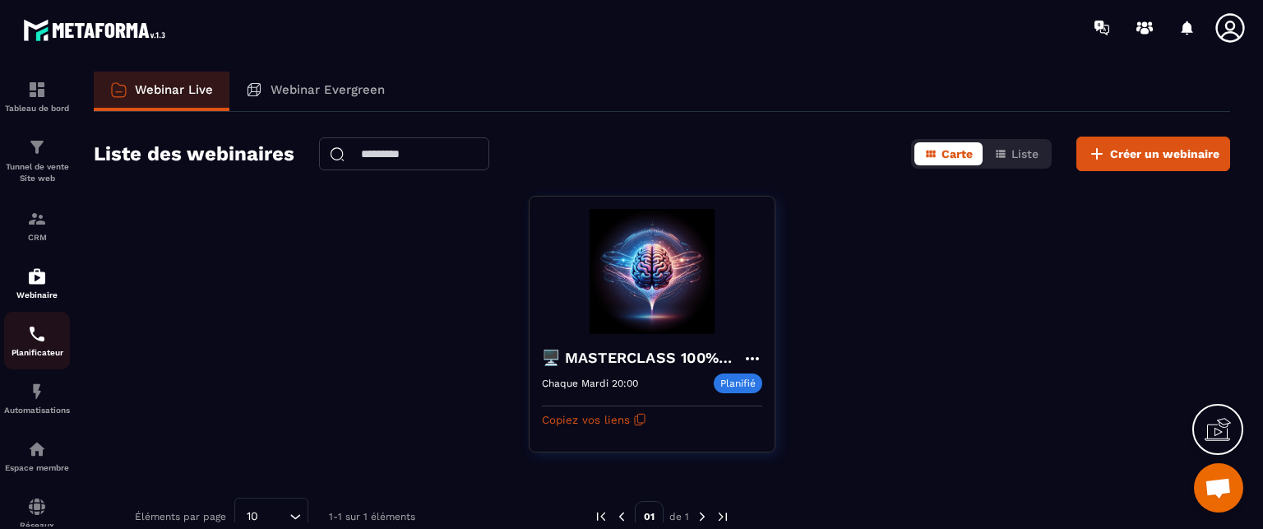
click at [29, 341] on img at bounding box center [37, 334] width 20 height 20
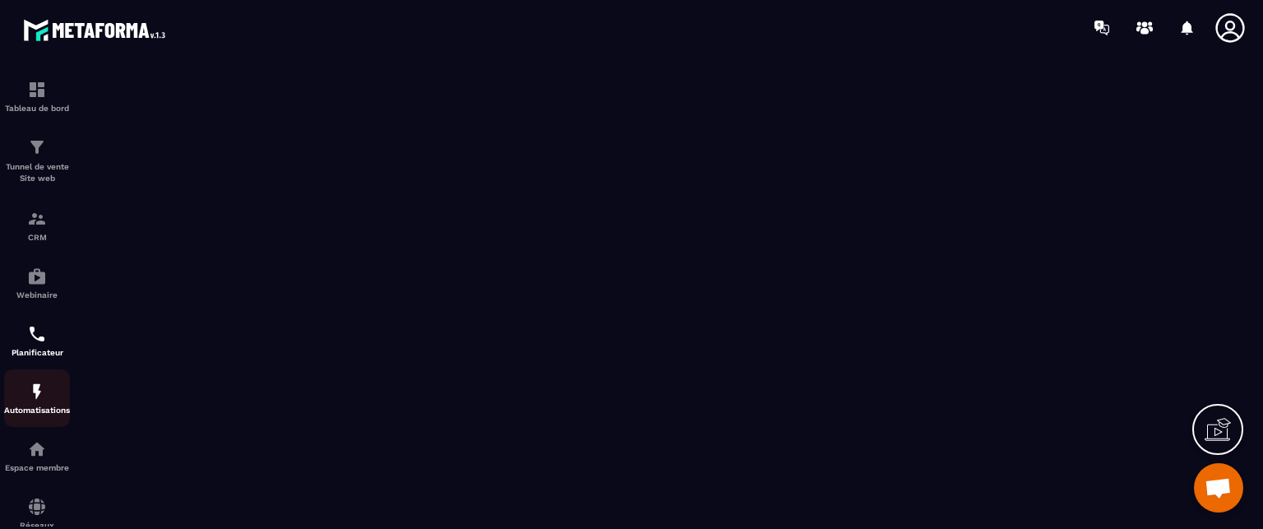
click at [35, 397] on img at bounding box center [37, 392] width 20 height 20
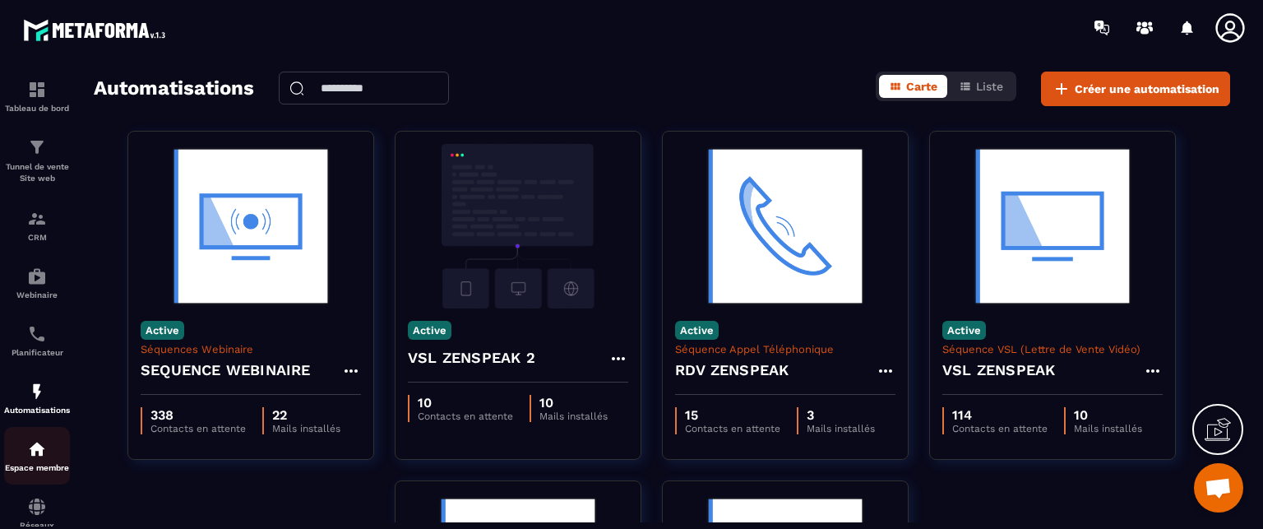
click at [24, 456] on div "Espace membre" at bounding box center [37, 455] width 66 height 33
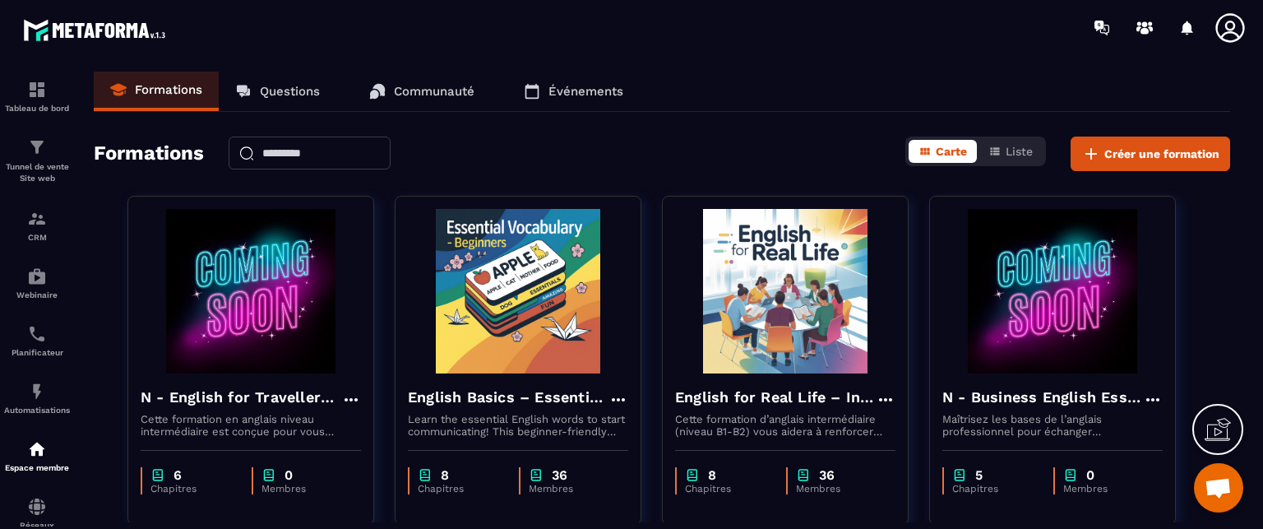
click at [1234, 27] on icon at bounding box center [1230, 27] width 29 height 29
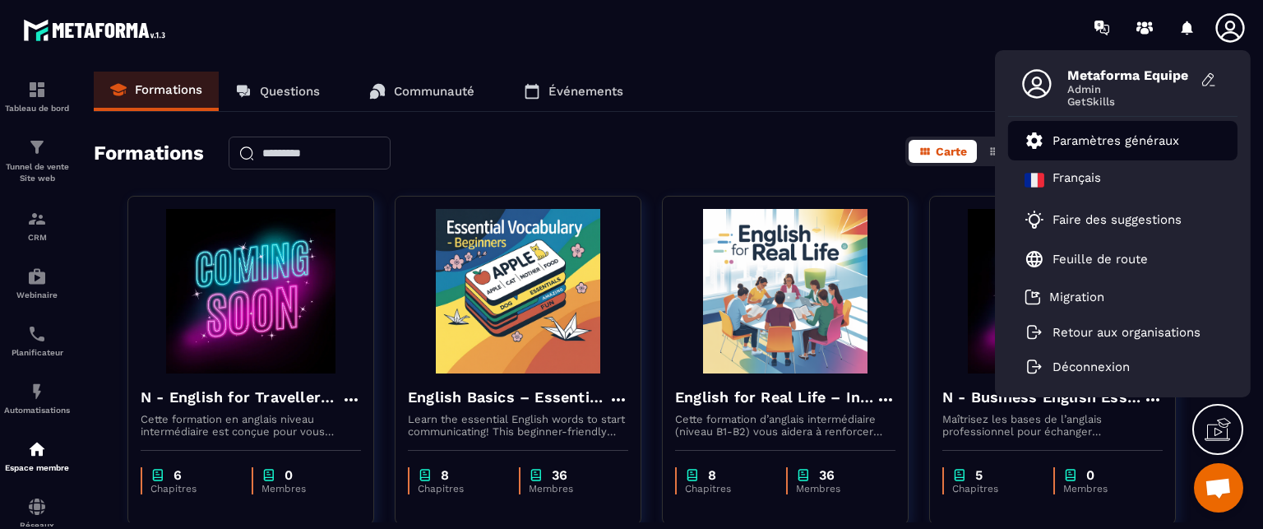
click at [1079, 145] on p "Paramètres généraux" at bounding box center [1116, 140] width 127 height 15
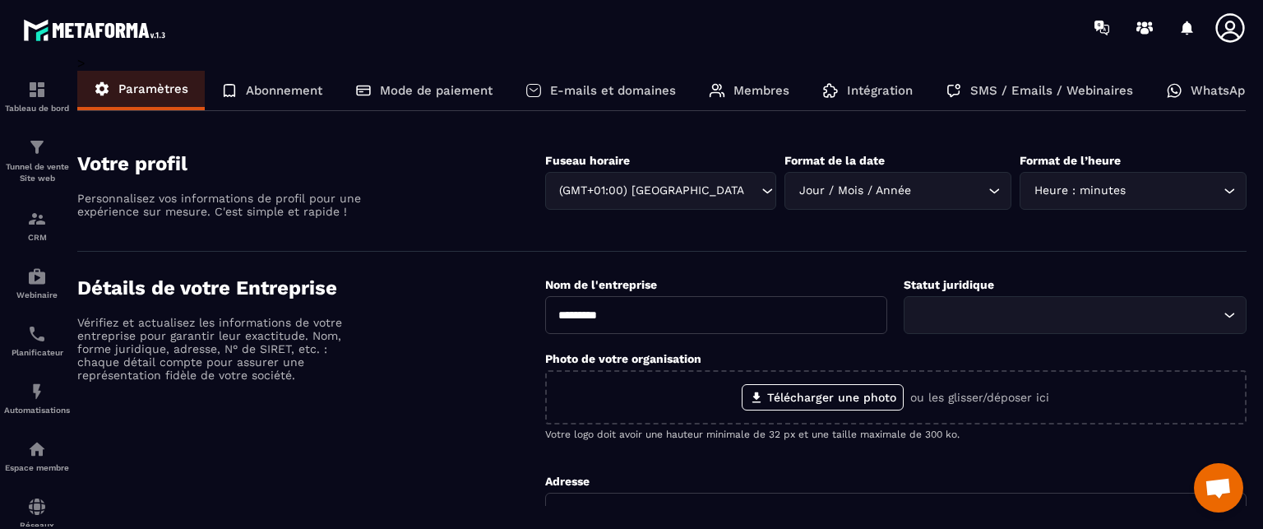
click at [1076, 85] on p "SMS / Emails / Webinaires" at bounding box center [1052, 90] width 163 height 15
